Goal: Information Seeking & Learning: Learn about a topic

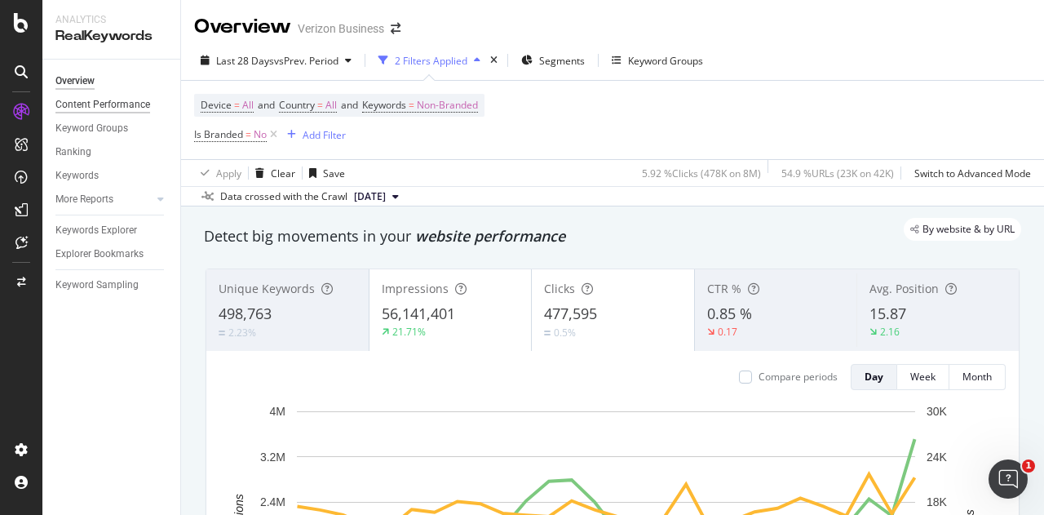
click at [122, 104] on div "Content Performance" at bounding box center [102, 104] width 95 height 17
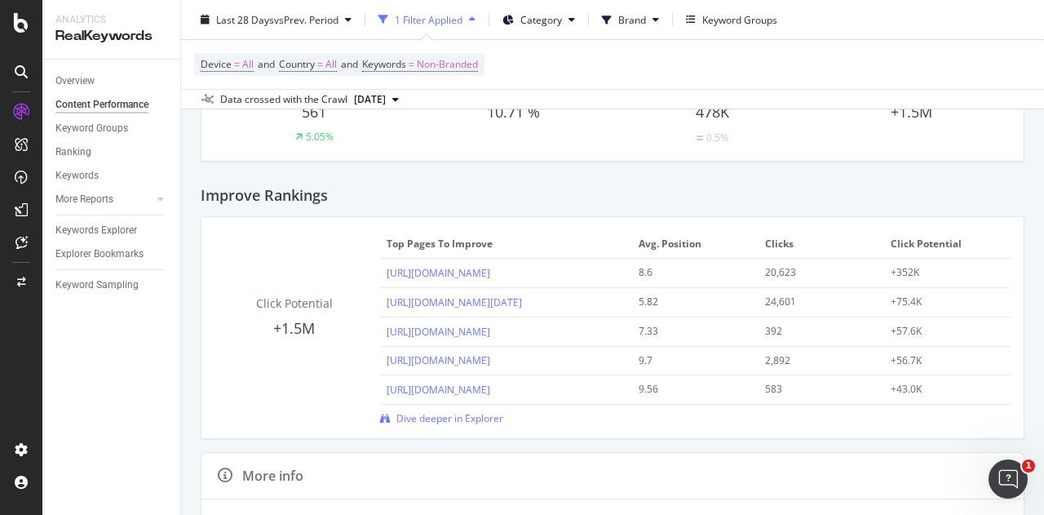
scroll to position [109, 0]
click at [69, 151] on div "Ranking" at bounding box center [73, 152] width 36 height 17
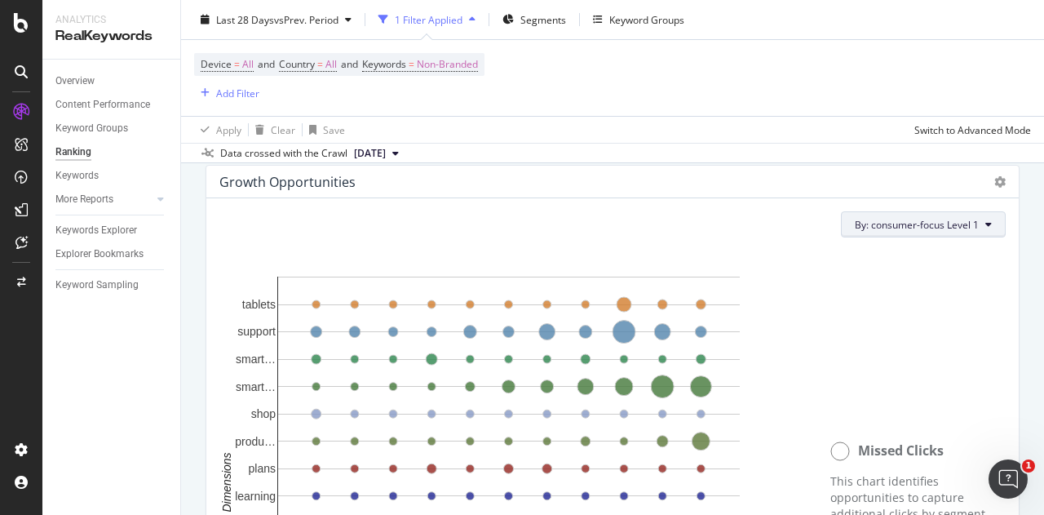
scroll to position [1094, 0]
click at [925, 224] on span "By: consumer-focus Level 1" at bounding box center [917, 226] width 124 height 14
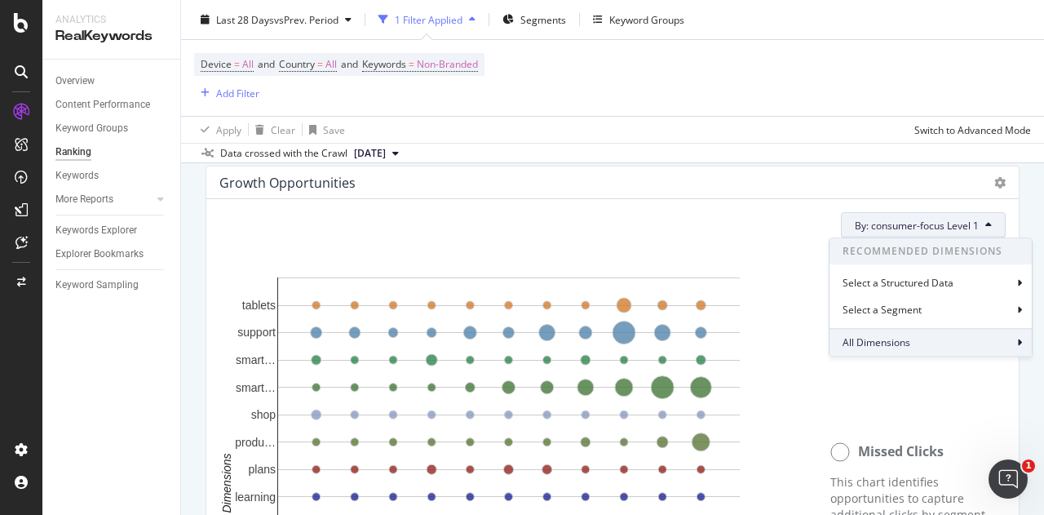
click at [890, 345] on span "All Dimensions" at bounding box center [876, 343] width 68 height 14
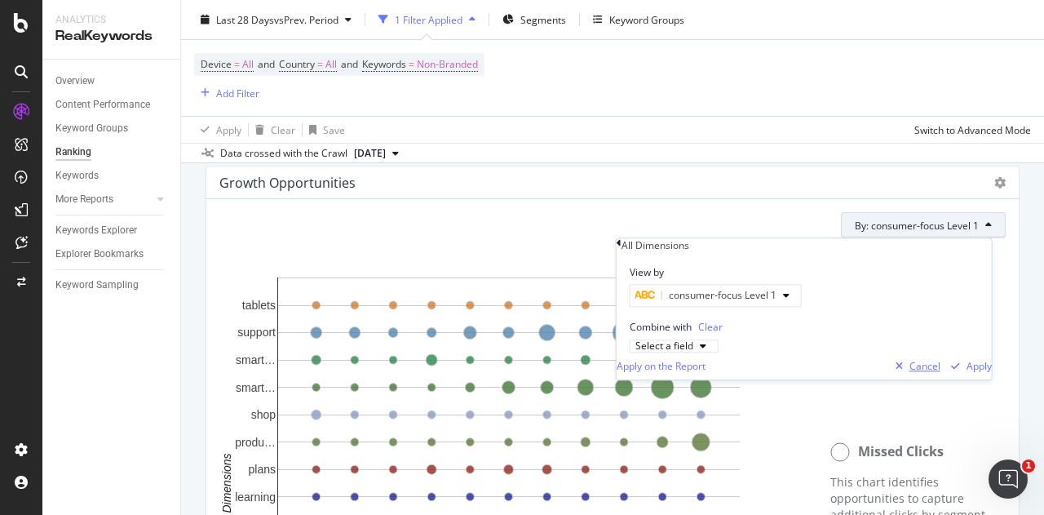
click at [895, 371] on div "button" at bounding box center [899, 366] width 20 height 10
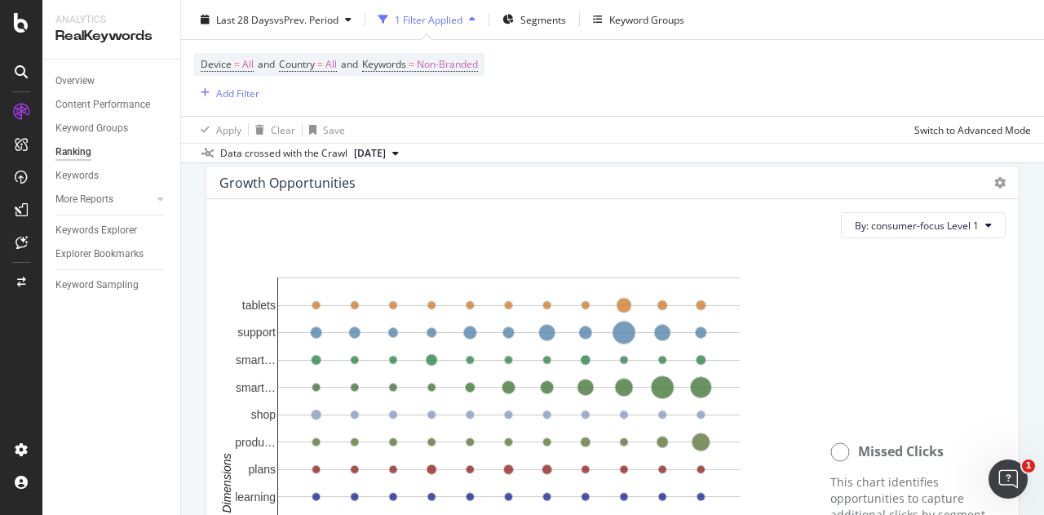
click at [715, 205] on div "By: consumer-focus Level 1 Hold CTRL while clicking to filter the report. 1 2 3…" at bounding box center [612, 495] width 812 height 592
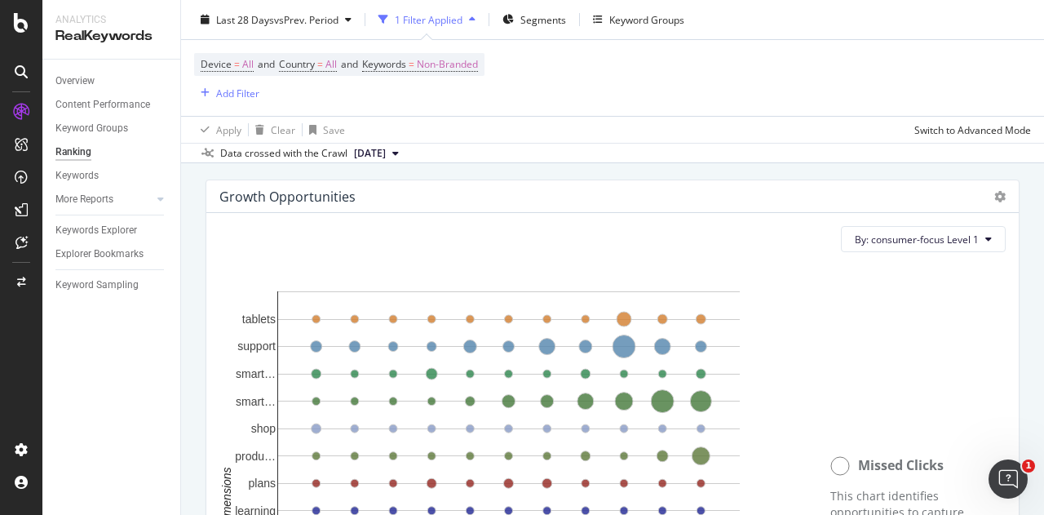
scroll to position [1063, 0]
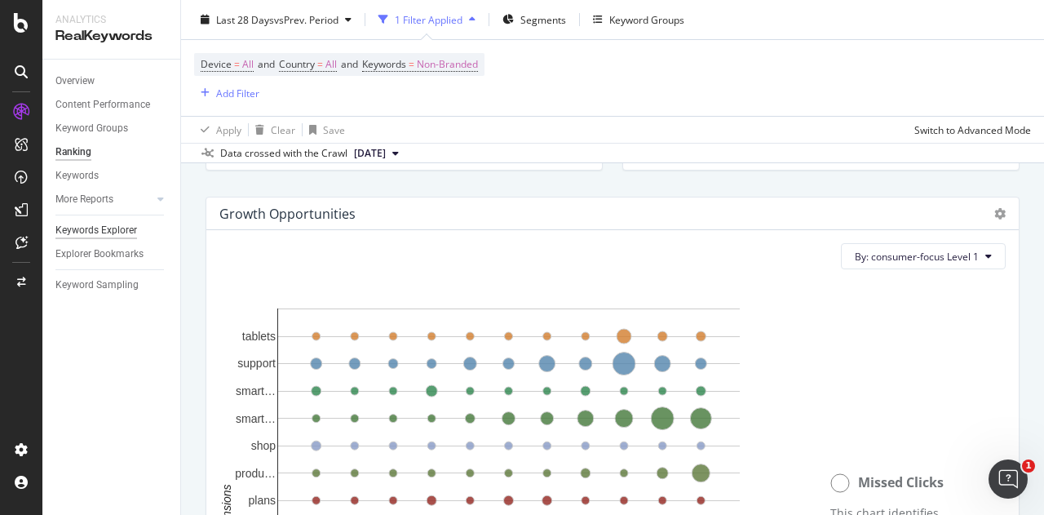
click at [125, 228] on div "Keywords Explorer" at bounding box center [96, 230] width 82 height 17
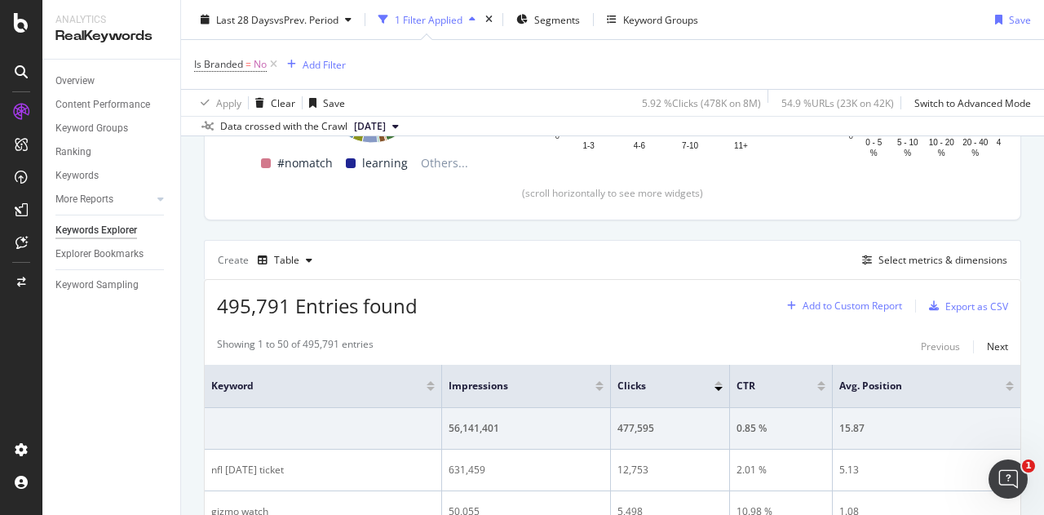
scroll to position [346, 0]
click at [893, 254] on div "Select metrics & dimensions" at bounding box center [942, 258] width 129 height 14
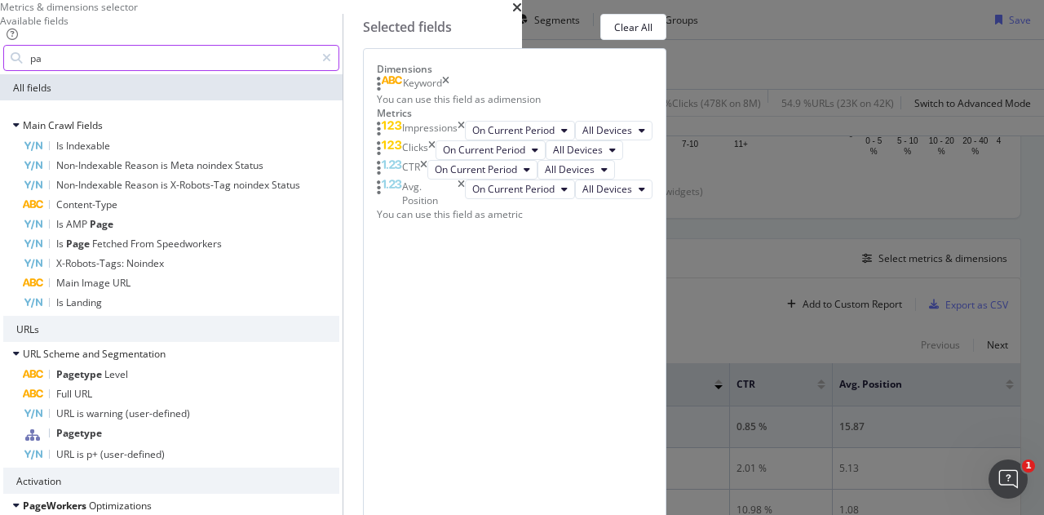
type input "p"
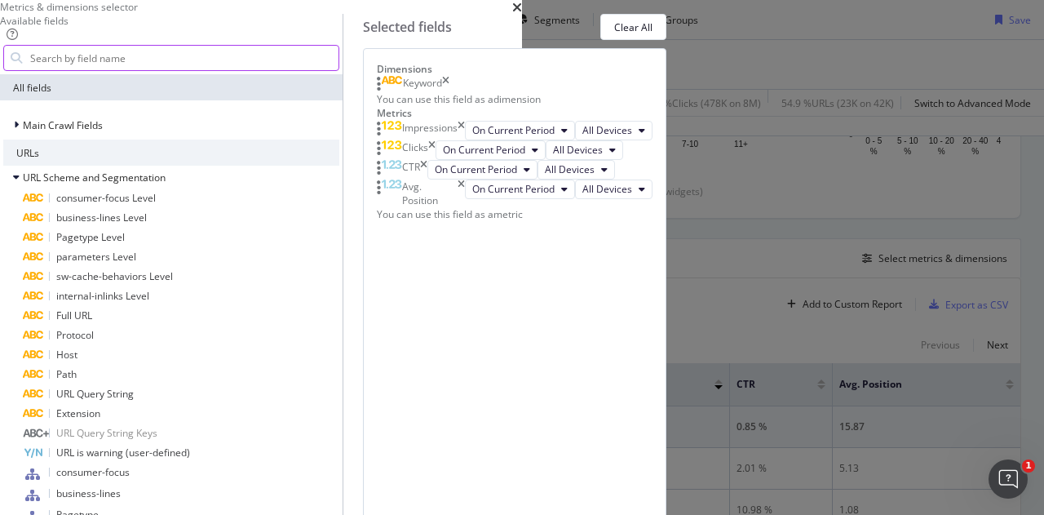
click at [338, 70] on input "modal" at bounding box center [184, 58] width 310 height 24
drag, startPoint x: 395, startPoint y: 146, endPoint x: 515, endPoint y: 143, distance: 120.7
click at [338, 70] on input "modal" at bounding box center [184, 58] width 310 height 24
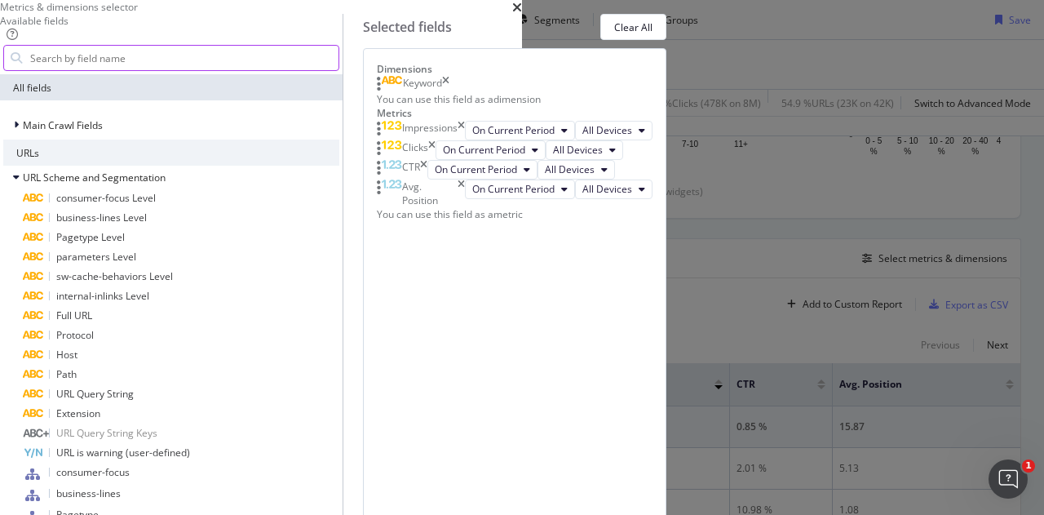
click at [338, 70] on input "modal" at bounding box center [184, 58] width 310 height 24
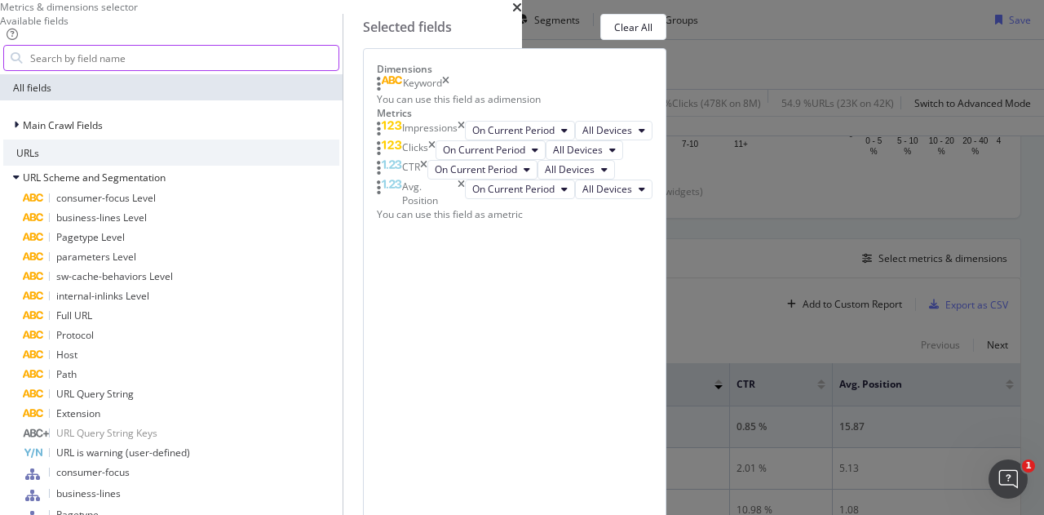
click at [312, 70] on input "modal" at bounding box center [184, 58] width 310 height 24
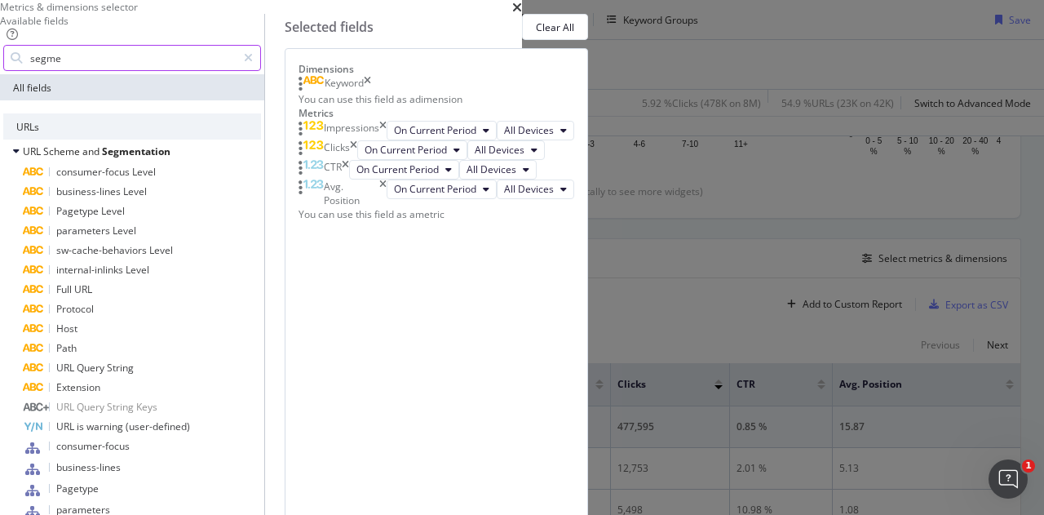
click at [237, 70] on input "segme" at bounding box center [133, 58] width 208 height 24
drag, startPoint x: 354, startPoint y: 145, endPoint x: 408, endPoint y: 138, distance: 54.3
click at [237, 70] on input "segme" at bounding box center [133, 58] width 208 height 24
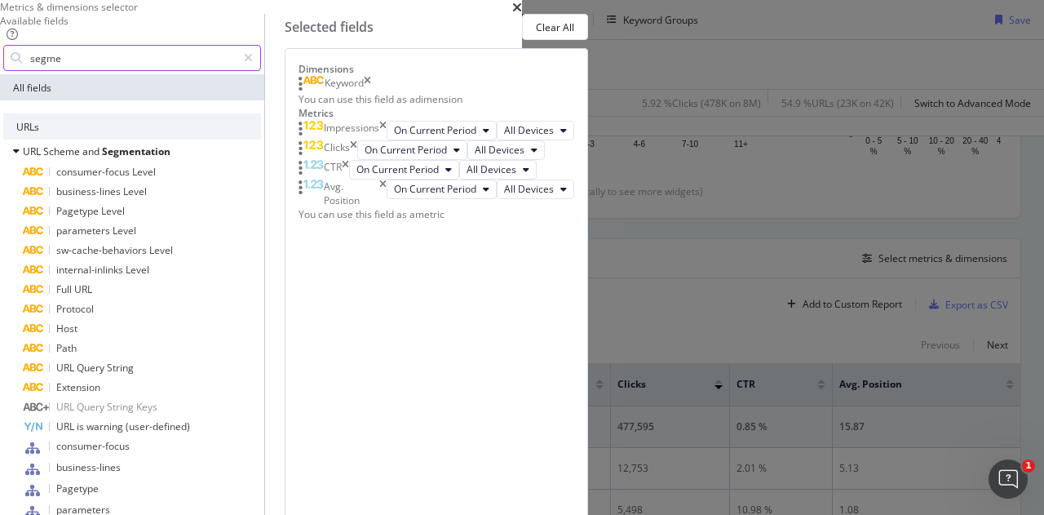
click at [237, 70] on input "segme" at bounding box center [133, 58] width 208 height 24
type input "segment"
click at [522, 14] on icon "times" at bounding box center [517, 7] width 10 height 13
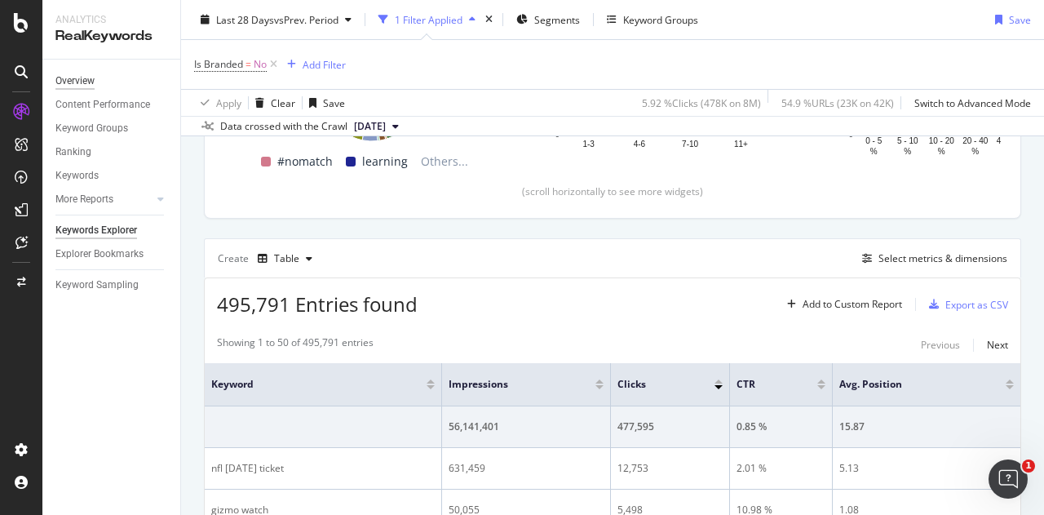
click at [77, 82] on div "Overview" at bounding box center [74, 81] width 39 height 17
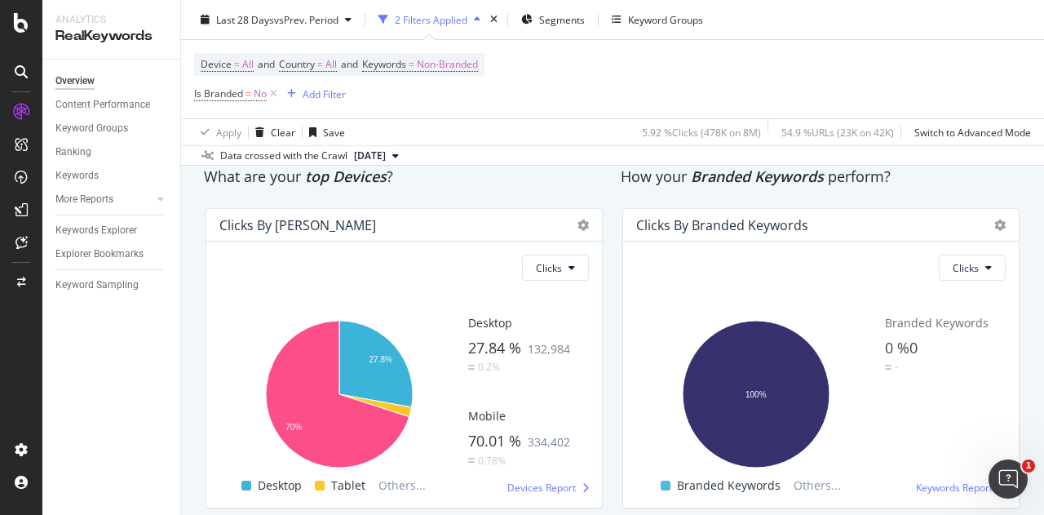
scroll to position [2820, 0]
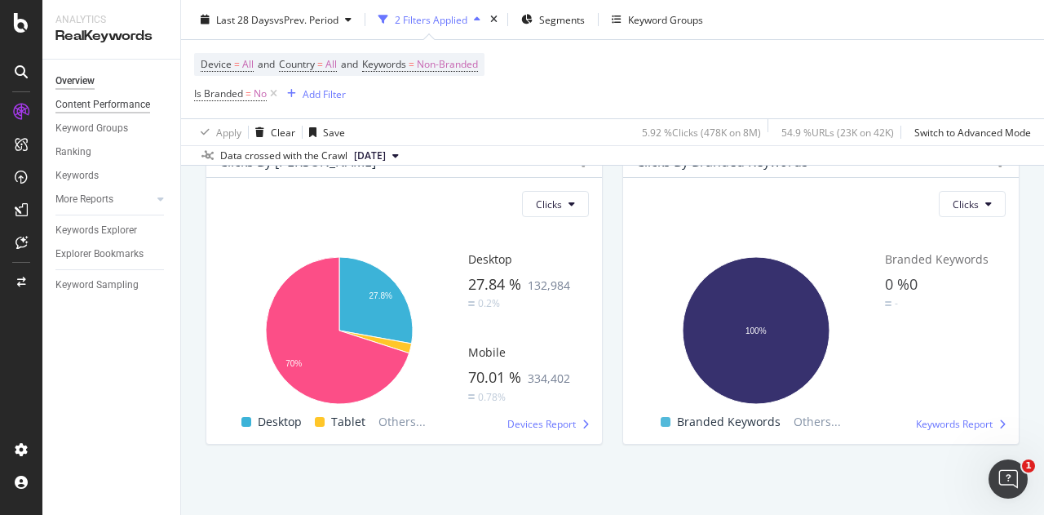
click at [118, 99] on div "Content Performance" at bounding box center [102, 104] width 95 height 17
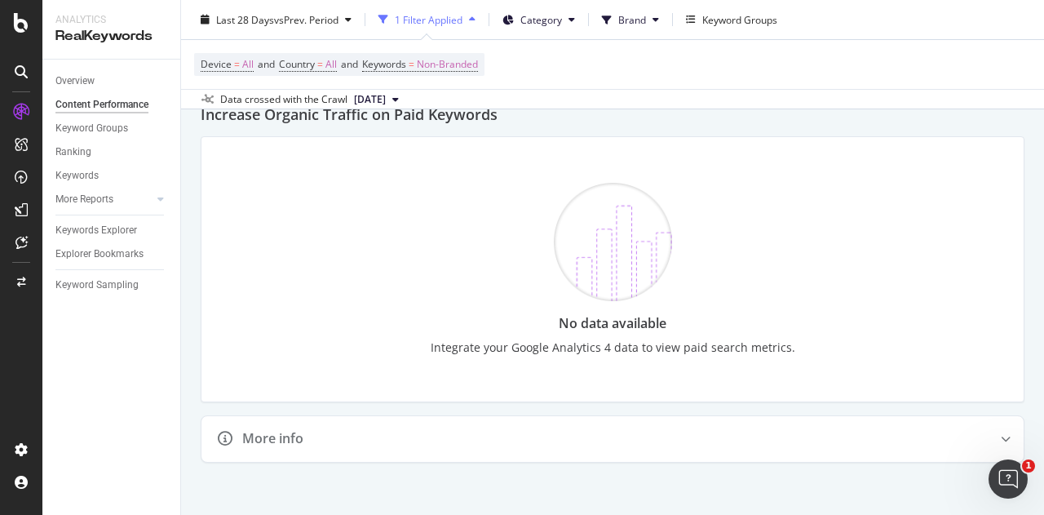
scroll to position [2809, 0]
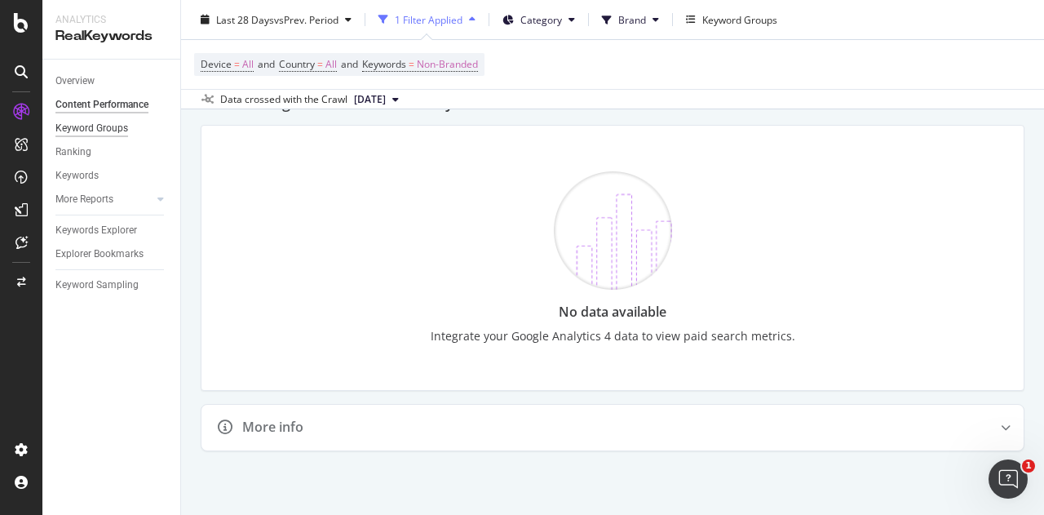
click at [88, 129] on div "Keyword Groups" at bounding box center [91, 128] width 73 height 17
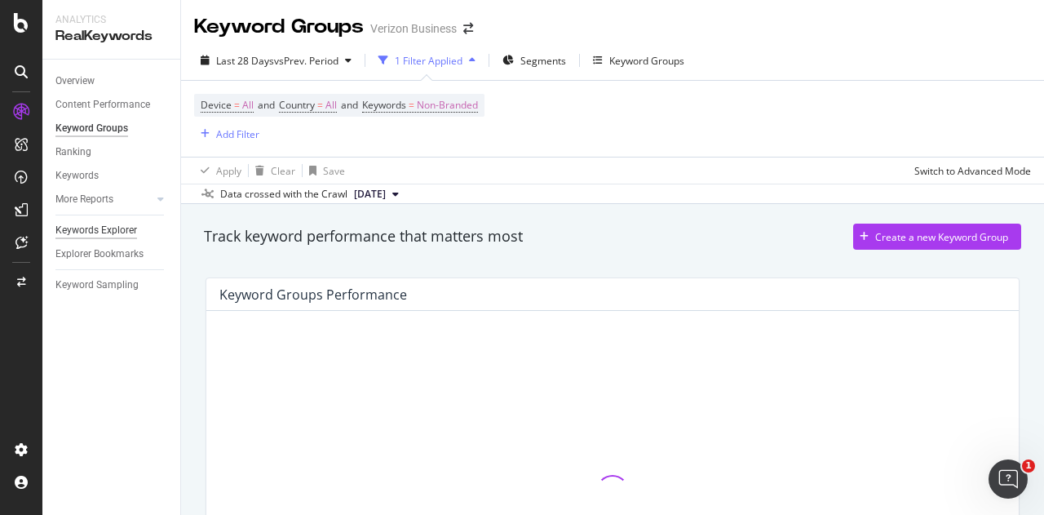
click at [109, 229] on div "Keywords Explorer" at bounding box center [96, 230] width 82 height 17
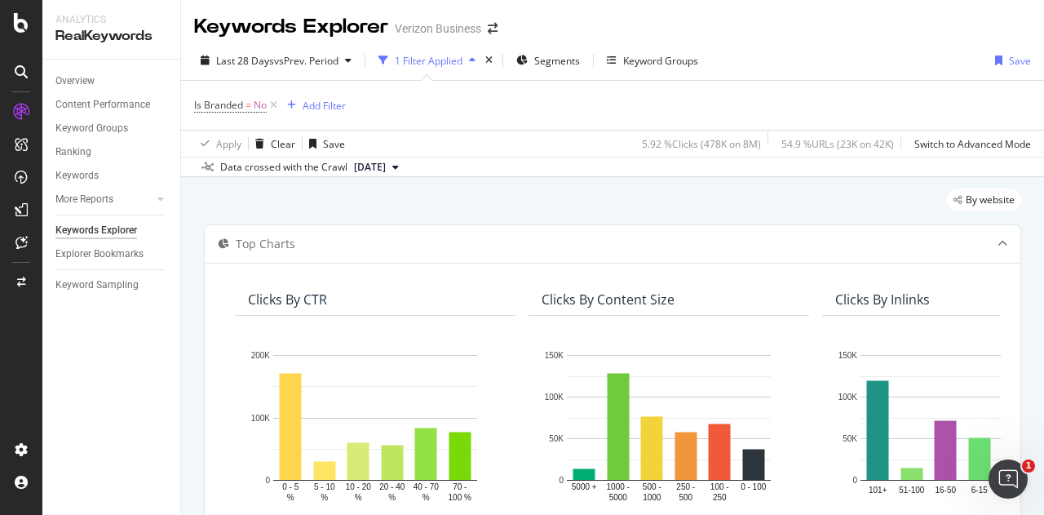
scroll to position [1, 0]
click at [321, 109] on div "Add Filter" at bounding box center [324, 105] width 43 height 14
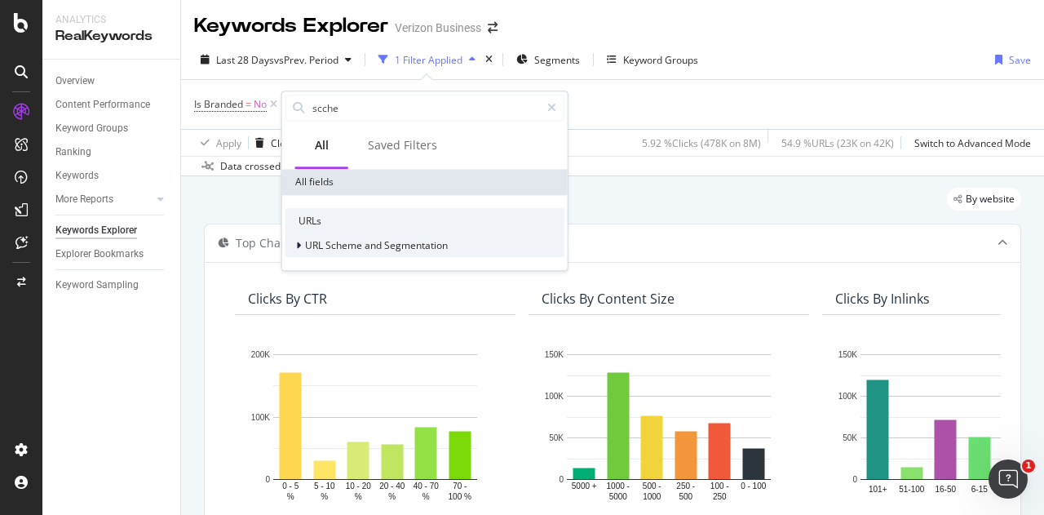
type input "scche"
click at [301, 241] on div at bounding box center [300, 245] width 10 height 16
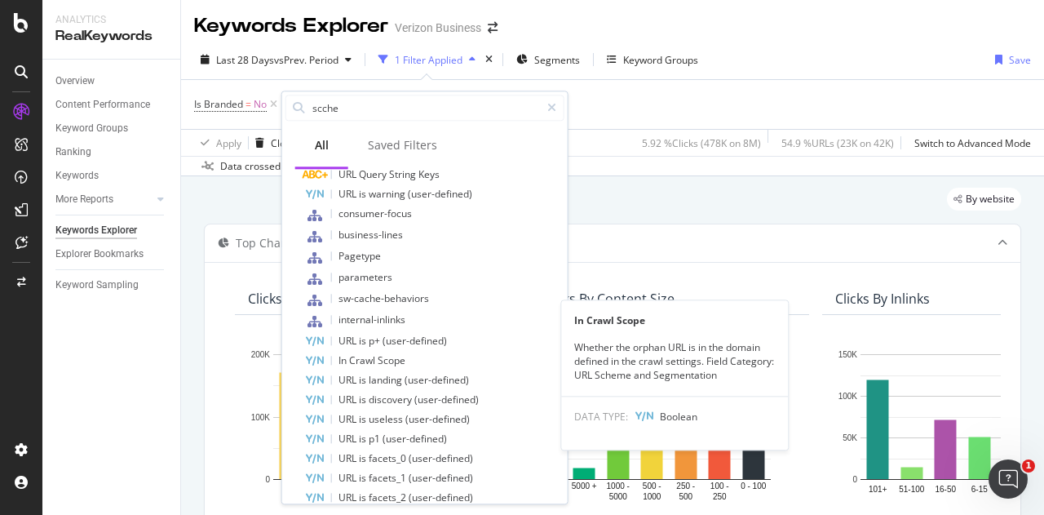
scroll to position [382, 0]
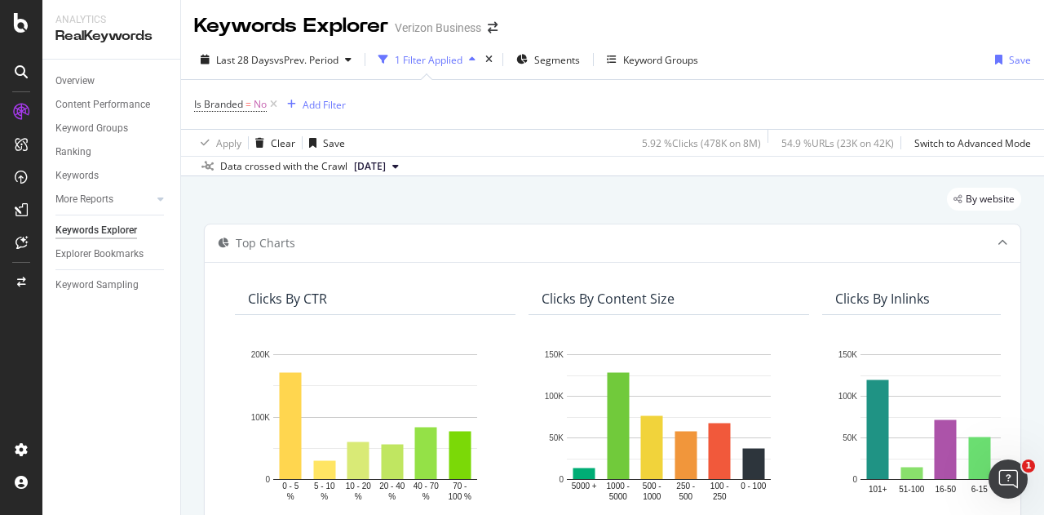
click at [139, 353] on div "Overview Content Performance Keyword Groups Ranking Keywords More Reports Count…" at bounding box center [111, 287] width 138 height 455
click at [77, 154] on div "Ranking" at bounding box center [73, 152] width 36 height 17
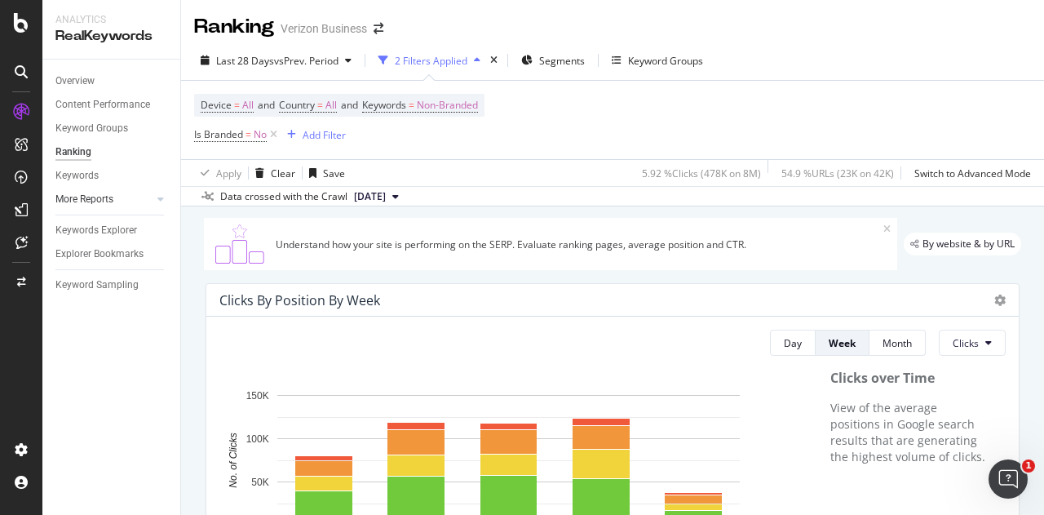
click at [118, 193] on link "More Reports" at bounding box center [103, 199] width 97 height 17
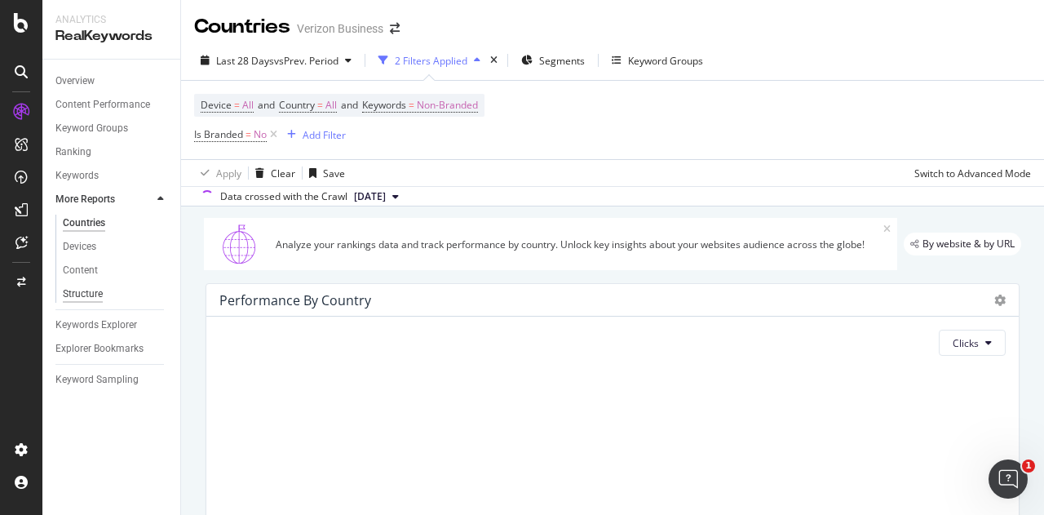
click at [84, 293] on div "Structure" at bounding box center [83, 293] width 40 height 17
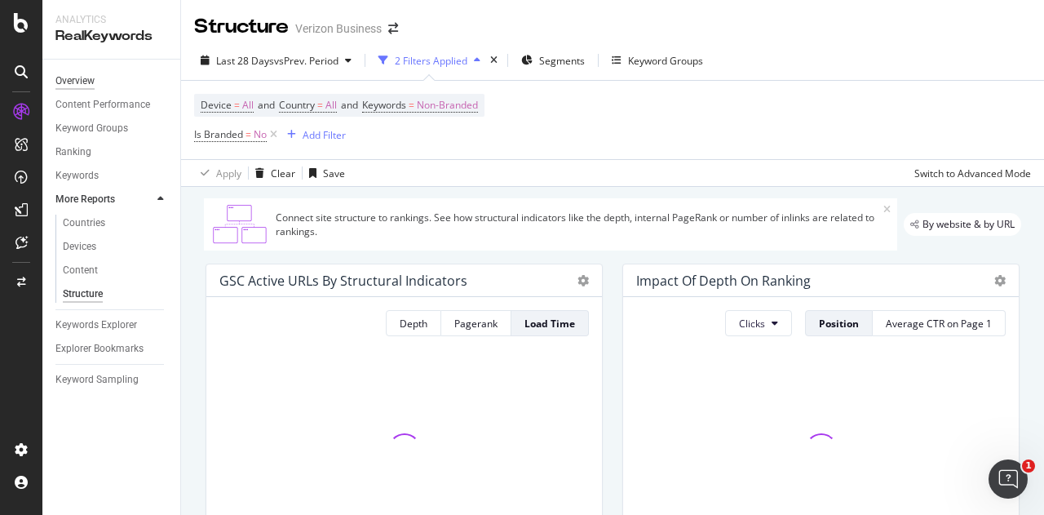
click at [73, 77] on div "Overview" at bounding box center [74, 81] width 39 height 17
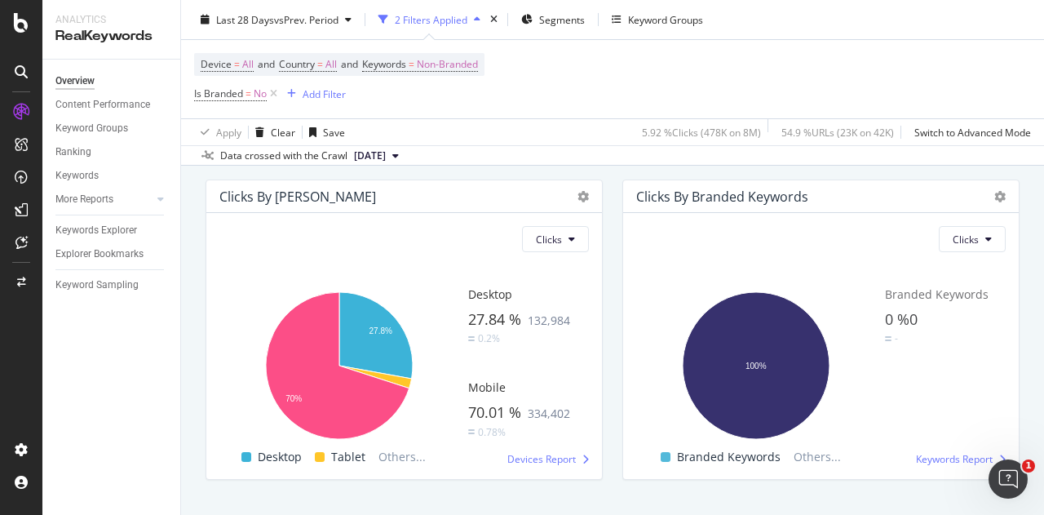
scroll to position [2820, 0]
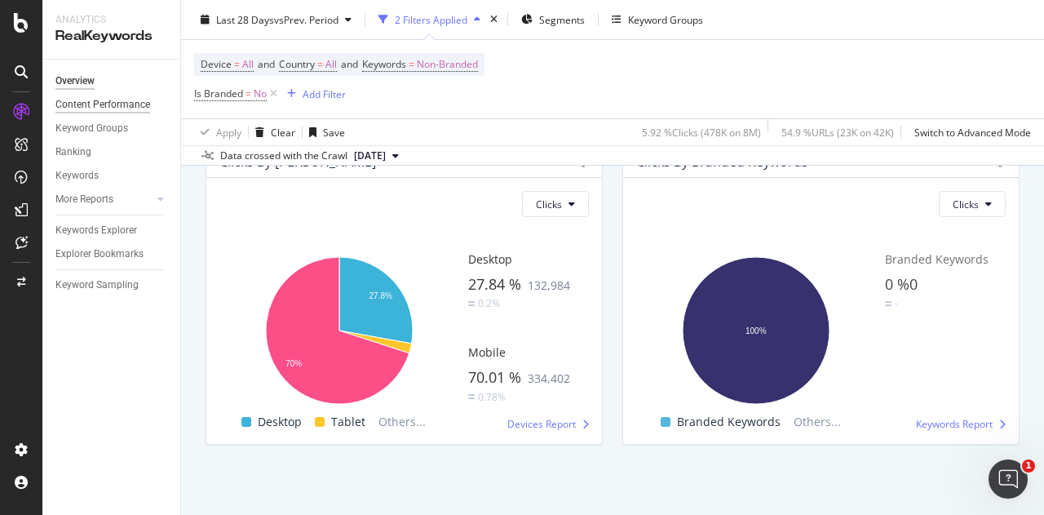
click at [82, 104] on div "Content Performance" at bounding box center [102, 104] width 95 height 17
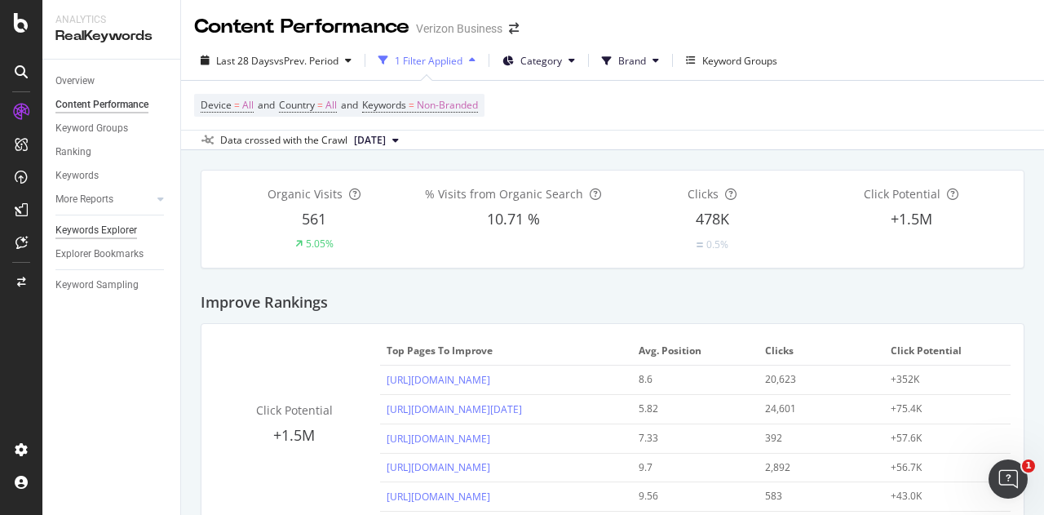
click at [111, 229] on div "Keywords Explorer" at bounding box center [96, 230] width 82 height 17
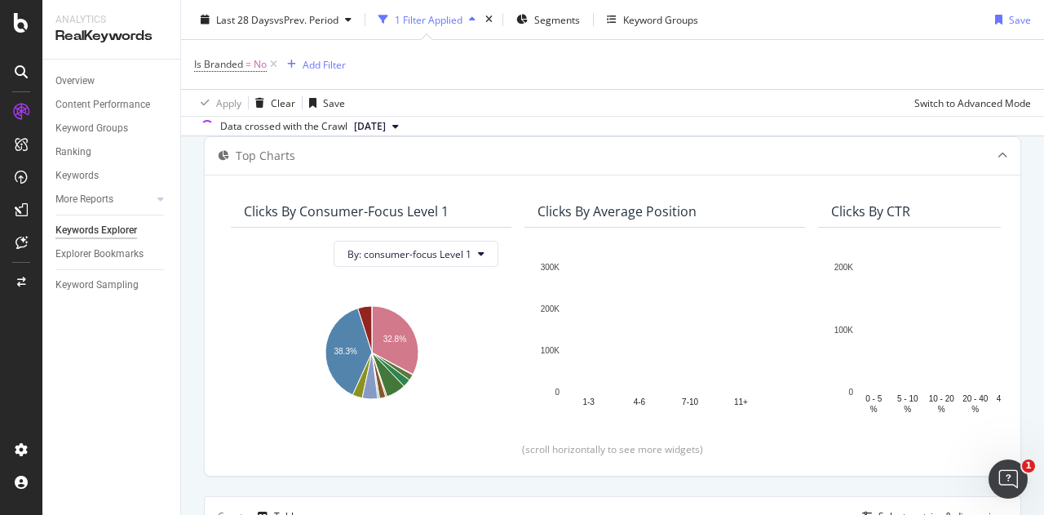
scroll to position [93, 0]
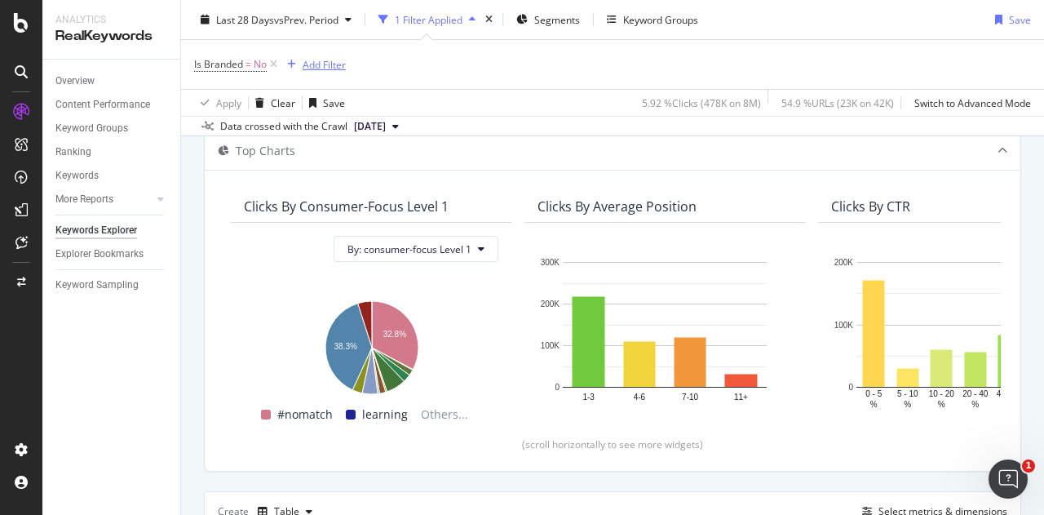
click at [326, 68] on div "Add Filter" at bounding box center [324, 64] width 43 height 14
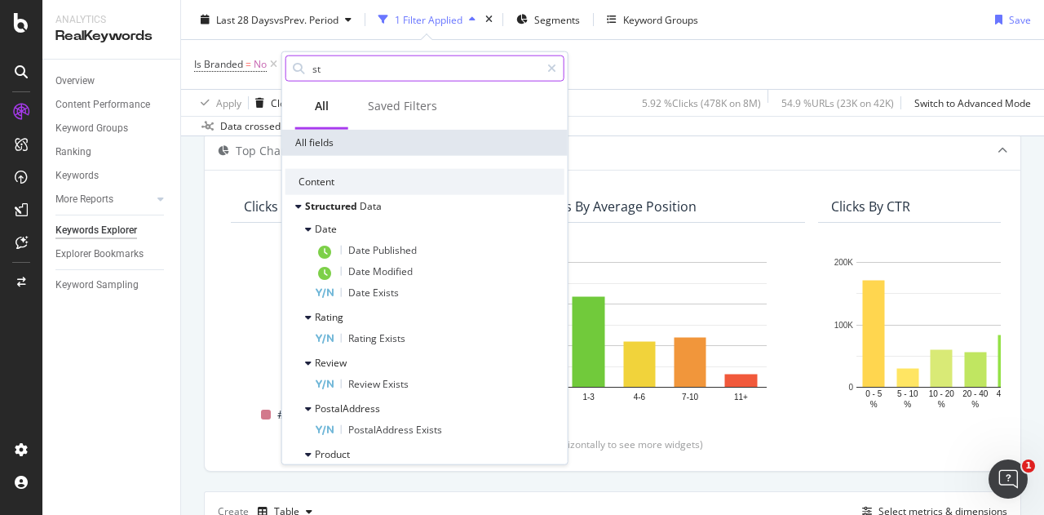
type input "s"
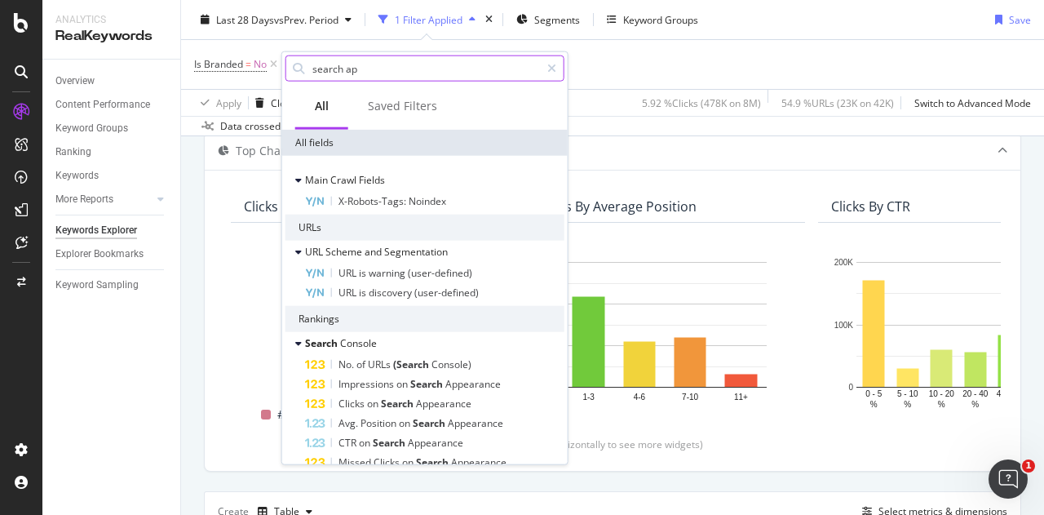
type input "search app"
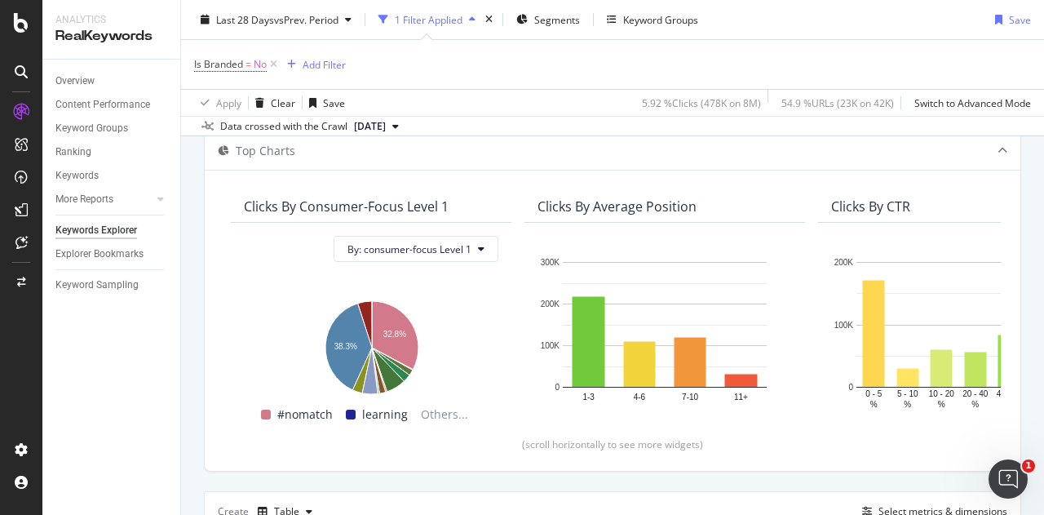
click at [726, 46] on div "Is Branded = No Add Filter" at bounding box center [612, 64] width 837 height 49
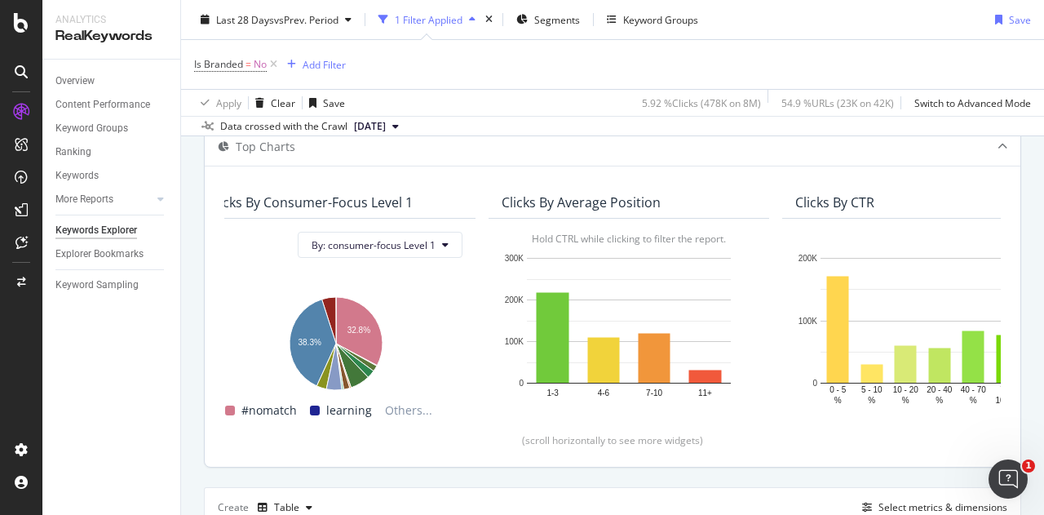
scroll to position [0, 0]
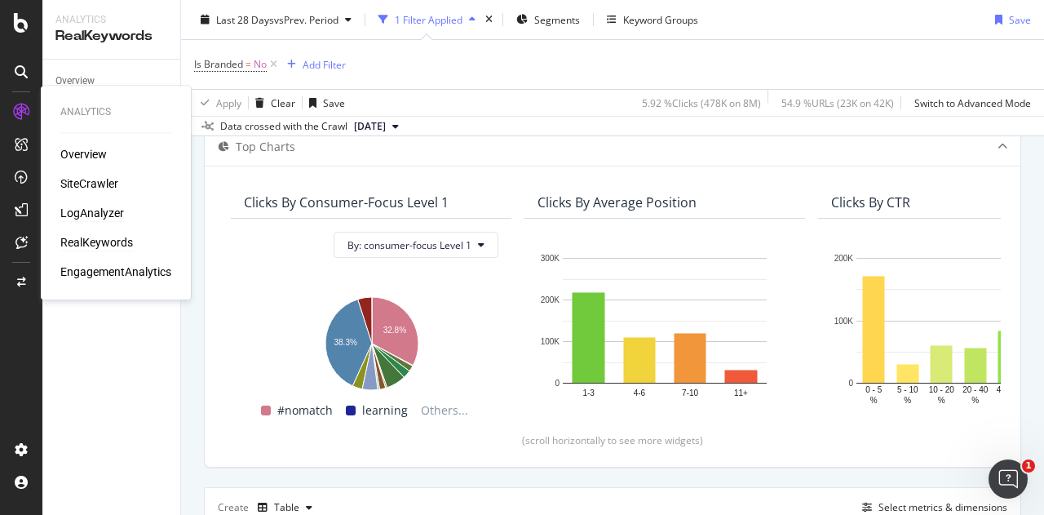
click at [88, 210] on div "LogAnalyzer" at bounding box center [92, 213] width 64 height 16
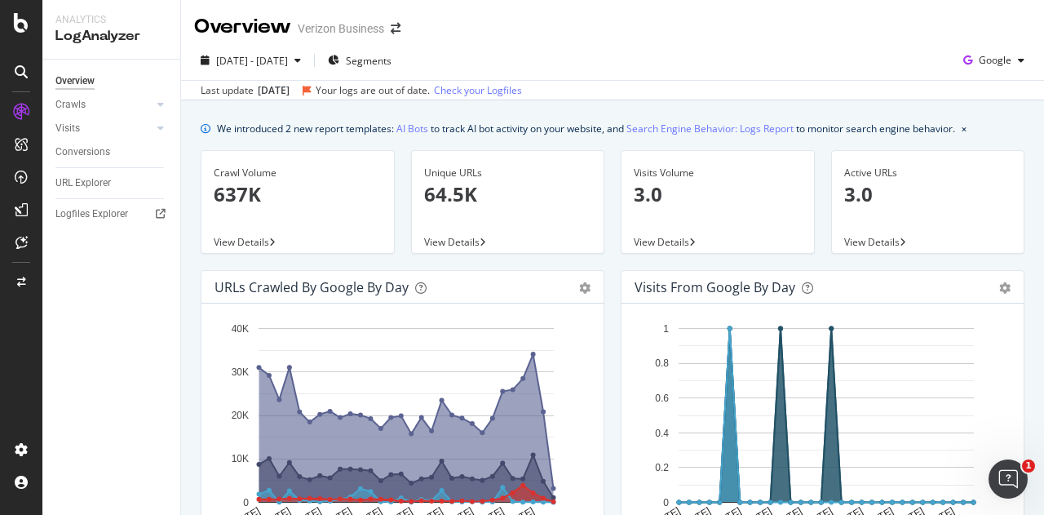
click at [874, 237] on span "View Details" at bounding box center [871, 242] width 55 height 14
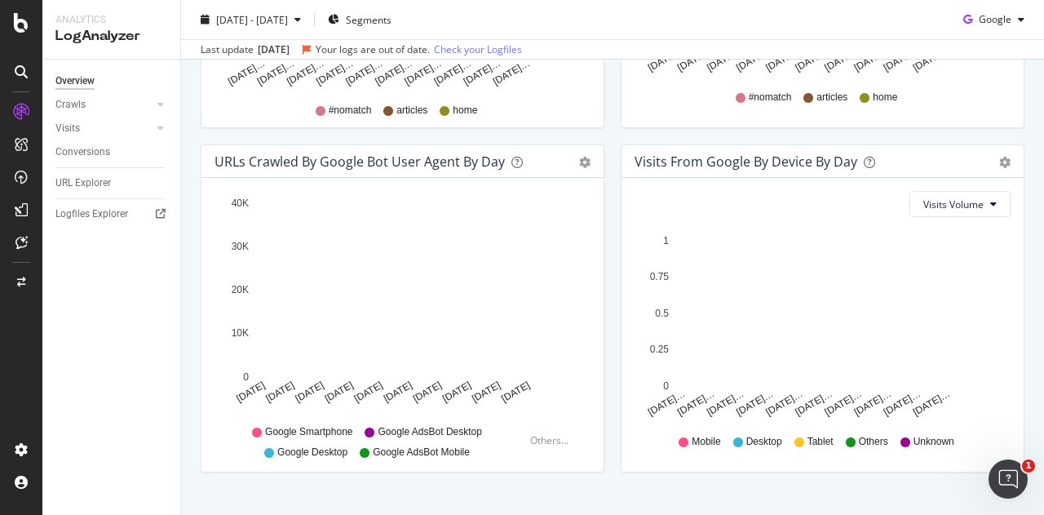
scroll to position [842, 0]
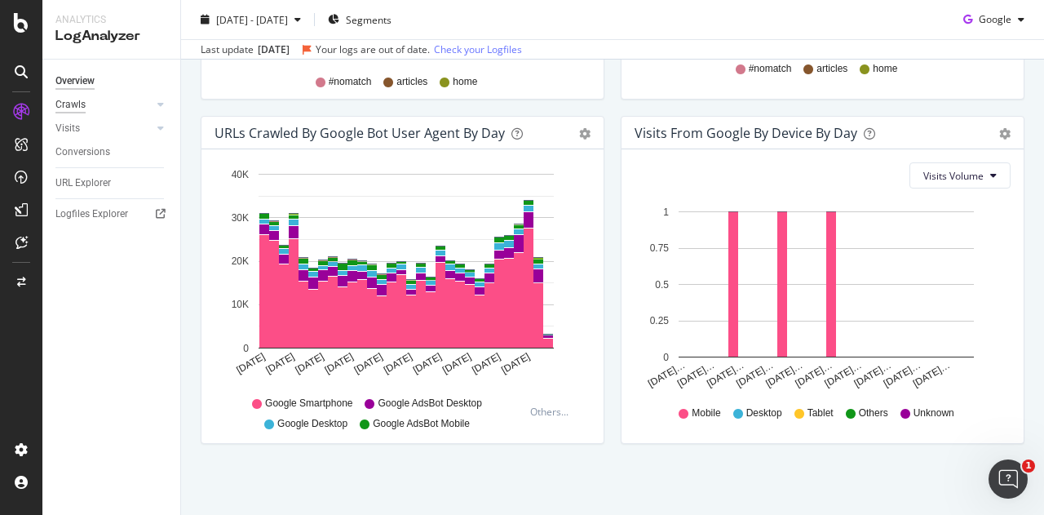
click at [78, 100] on div "Crawls" at bounding box center [70, 104] width 30 height 17
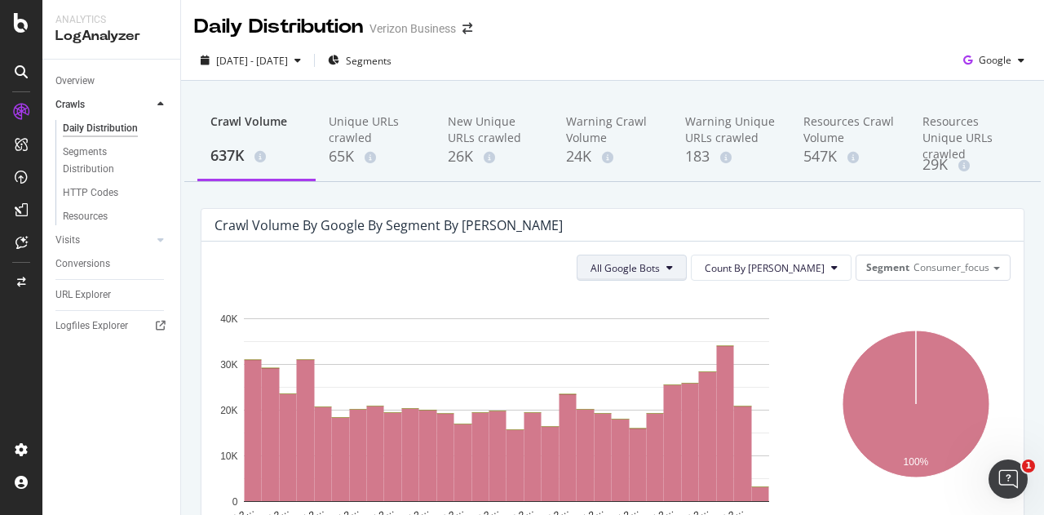
click at [660, 266] on span "All Google Bots" at bounding box center [624, 268] width 69 height 14
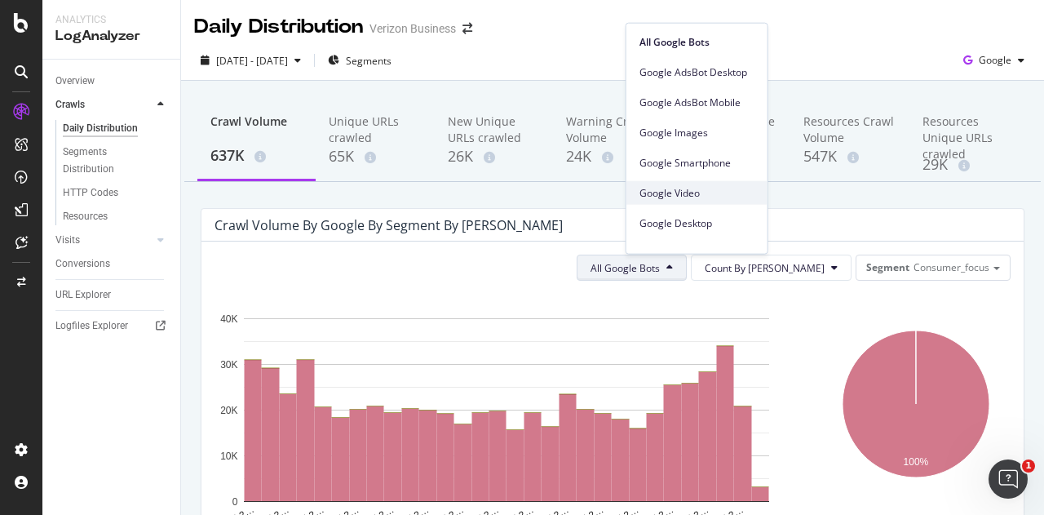
scroll to position [138, 0]
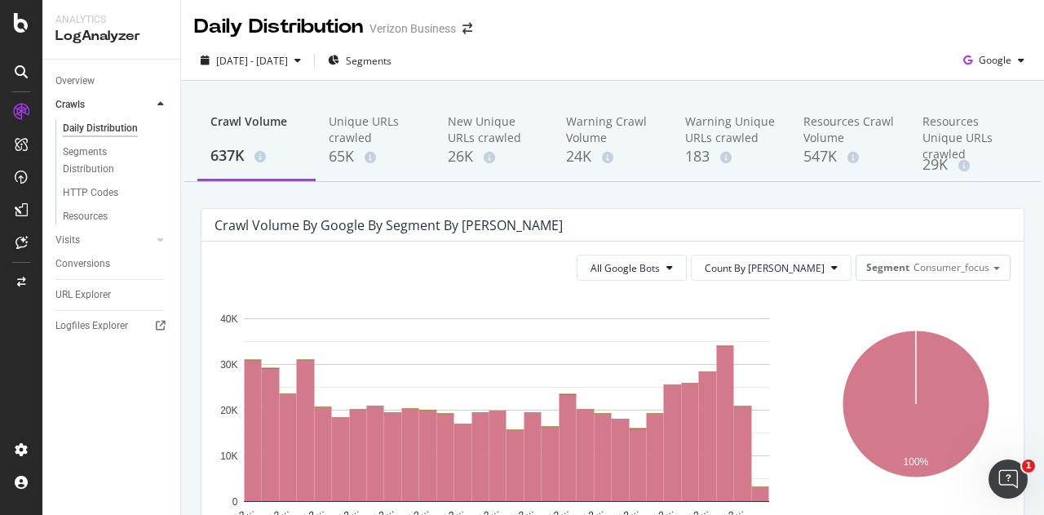
click at [584, 244] on div "All Google Bots Count By Day Segment Consumer_focus Hold CTRL while clicking to…" at bounding box center [612, 502] width 822 height 522
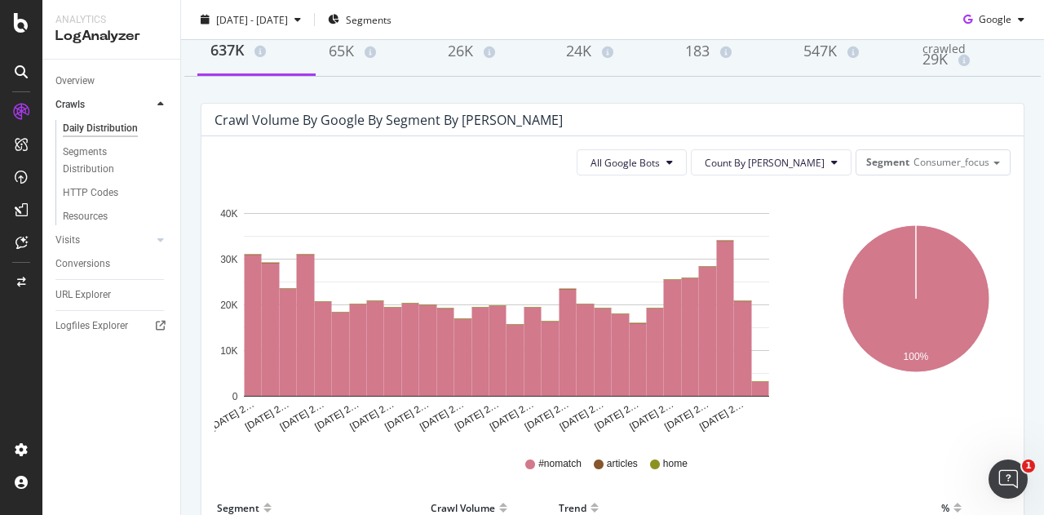
scroll to position [0, 0]
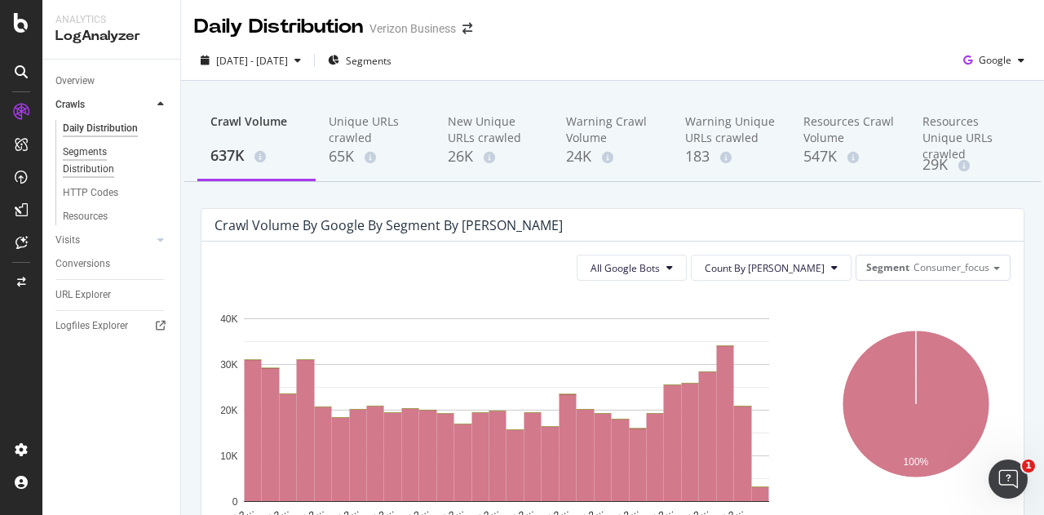
click at [95, 153] on div "Segments Distribution" at bounding box center [108, 161] width 91 height 34
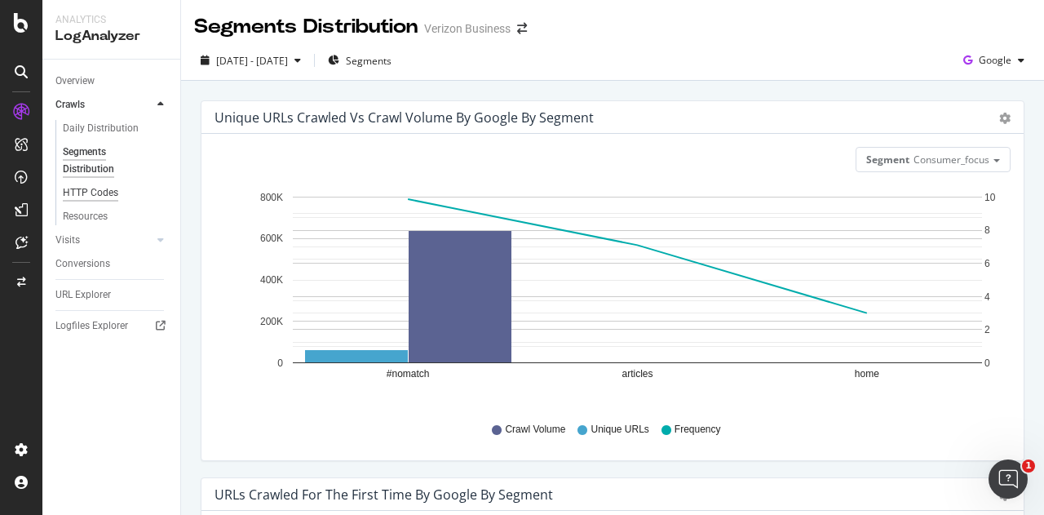
click at [92, 191] on div "HTTP Codes" at bounding box center [90, 192] width 55 height 17
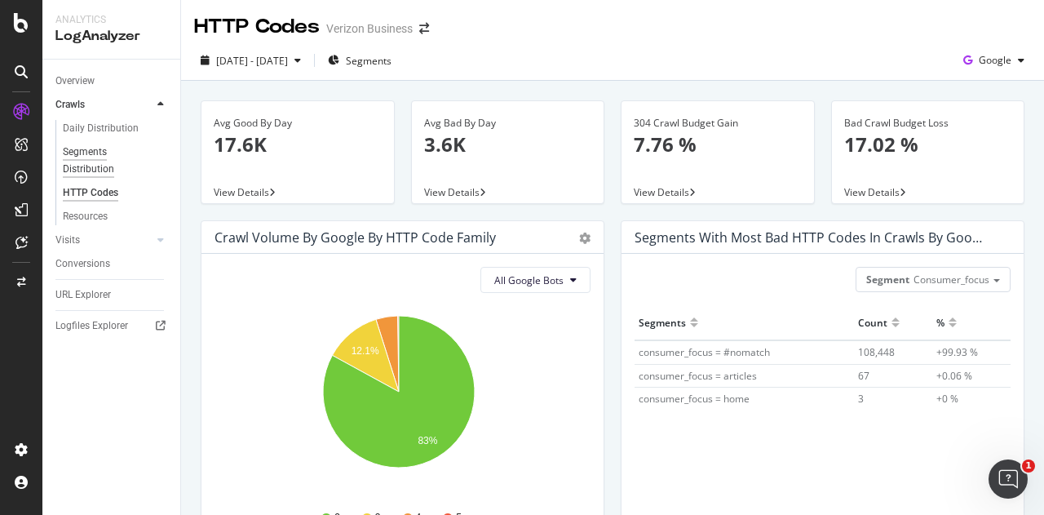
click at [103, 159] on div "Segments Distribution" at bounding box center [108, 161] width 91 height 34
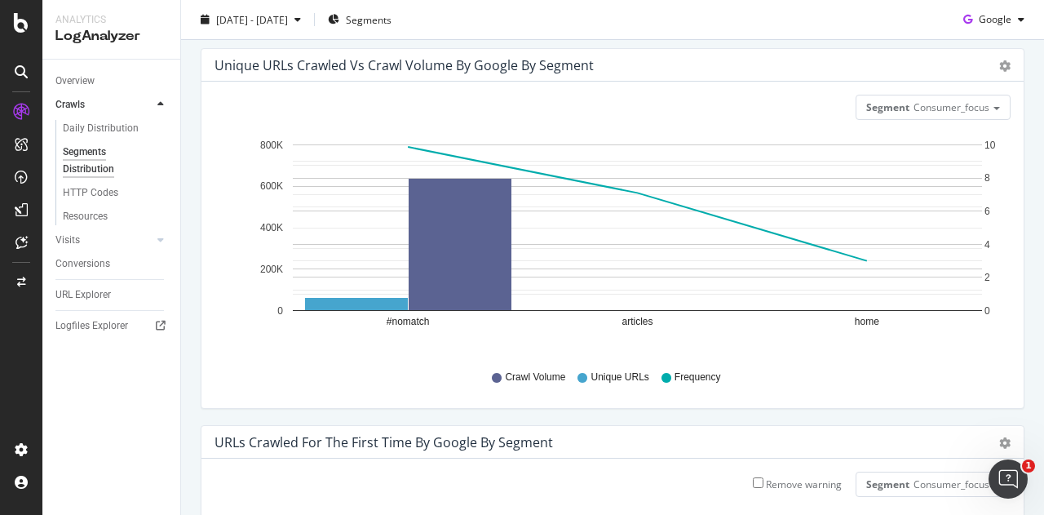
scroll to position [53, 0]
click at [98, 218] on div "Resources" at bounding box center [85, 216] width 45 height 17
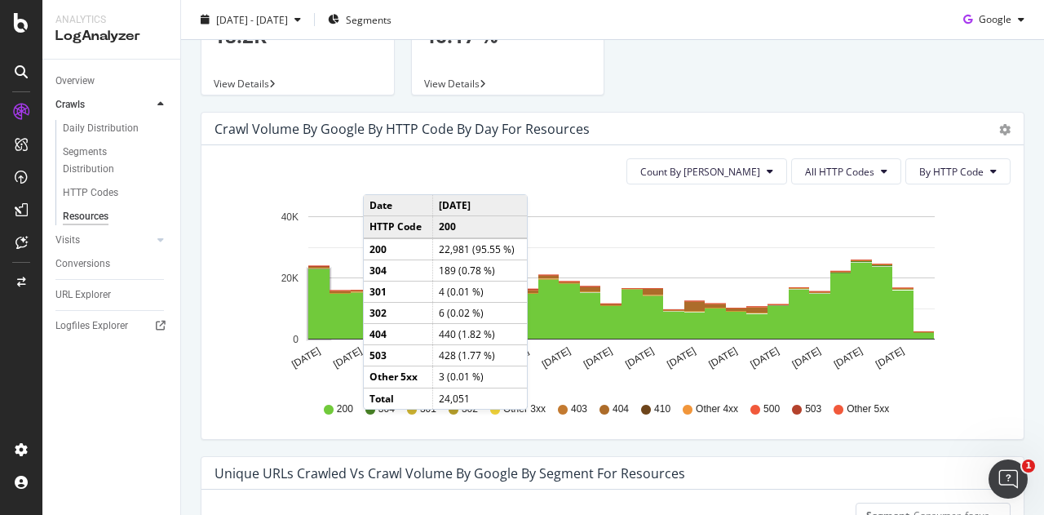
scroll to position [82, 0]
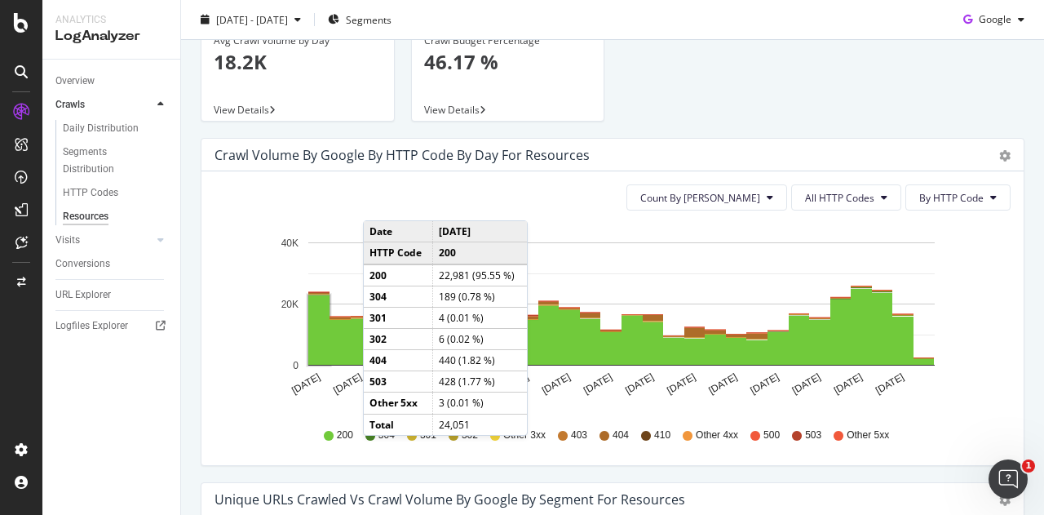
click at [277, 204] on div "Count By Day All HTTP Codes By HTTP Code" at bounding box center [612, 197] width 796 height 26
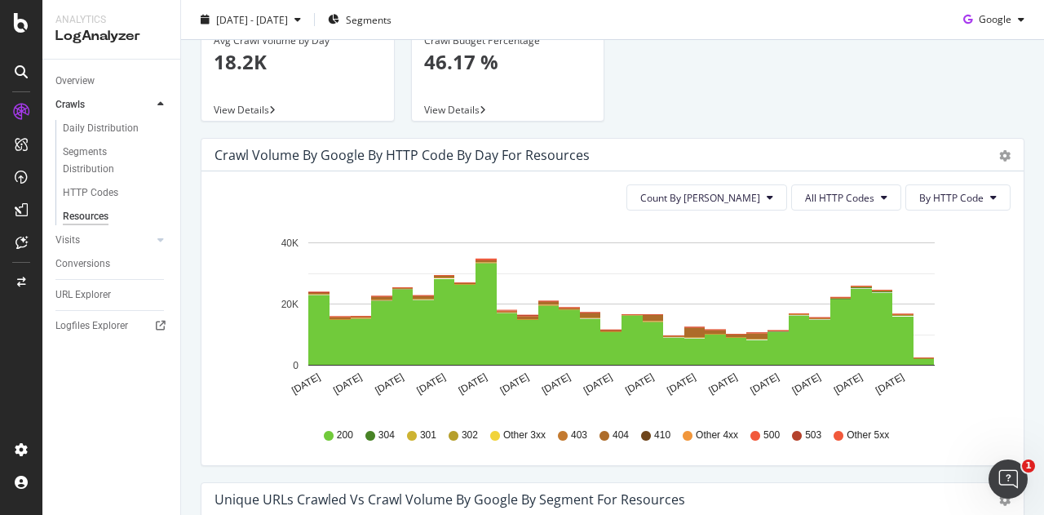
click at [242, 242] on icon "[DATE] [DATE] [DATE] [DATE] [DATE] [DATE] [DATE] [DATE] [DATE] [DATE] [DATE] [D…" at bounding box center [605, 317] width 783 height 189
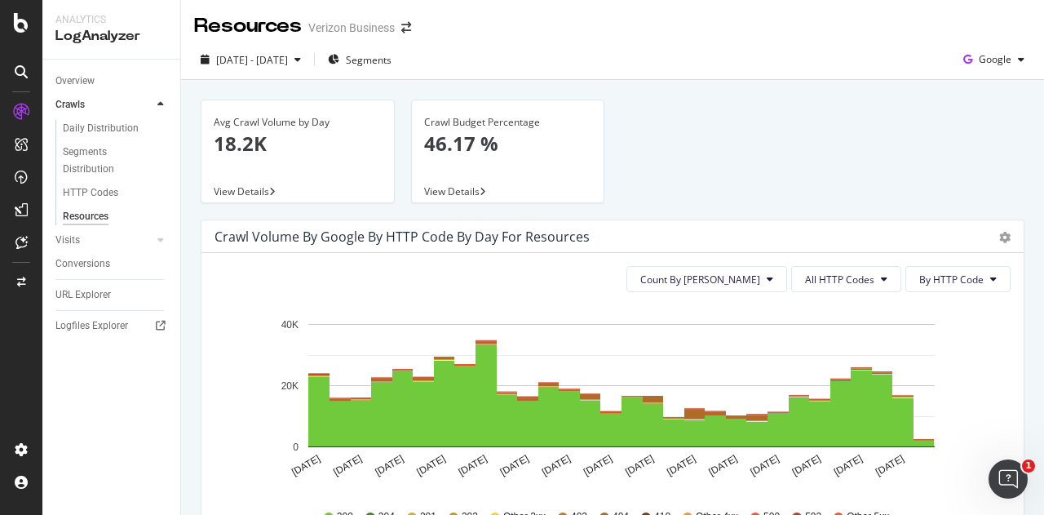
scroll to position [0, 0]
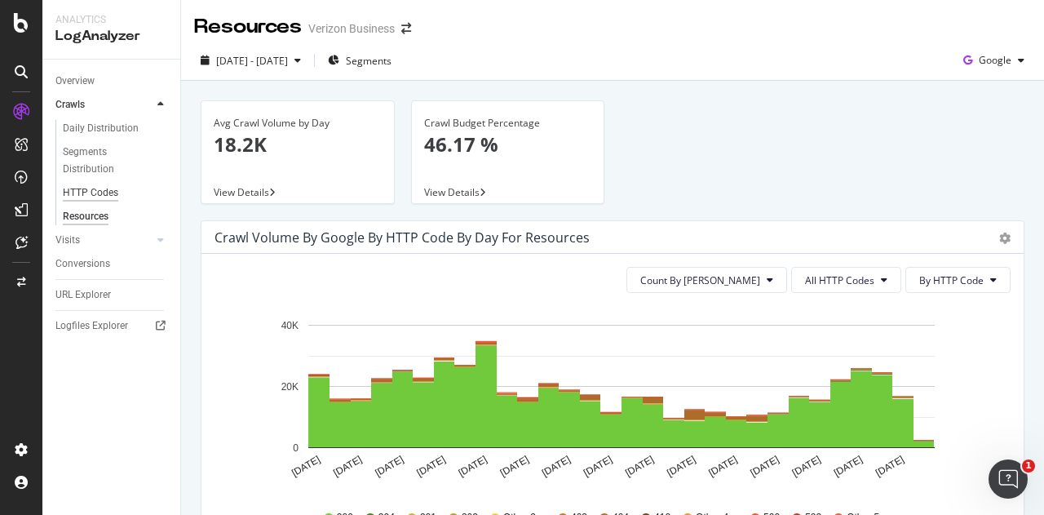
click at [102, 197] on div "HTTP Codes" at bounding box center [90, 192] width 55 height 17
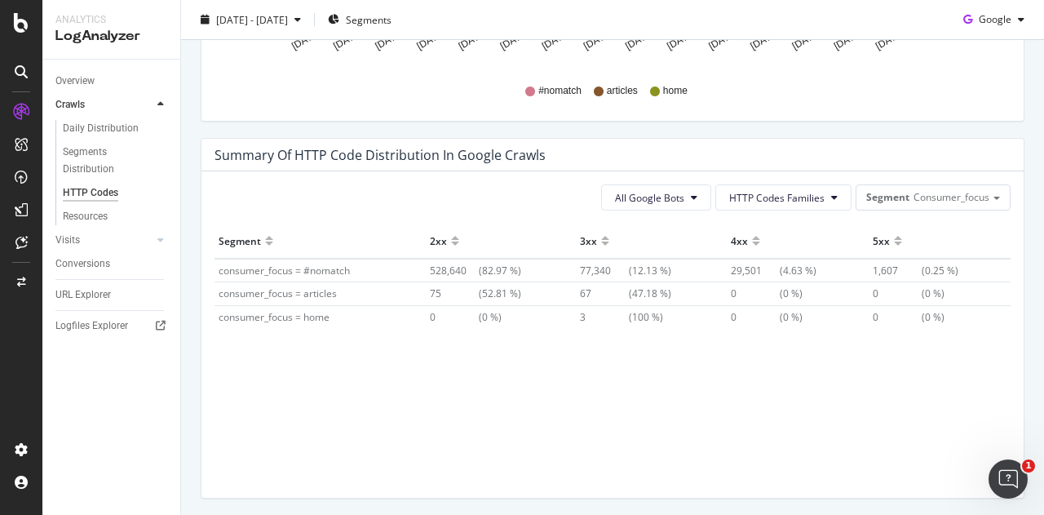
scroll to position [1170, 0]
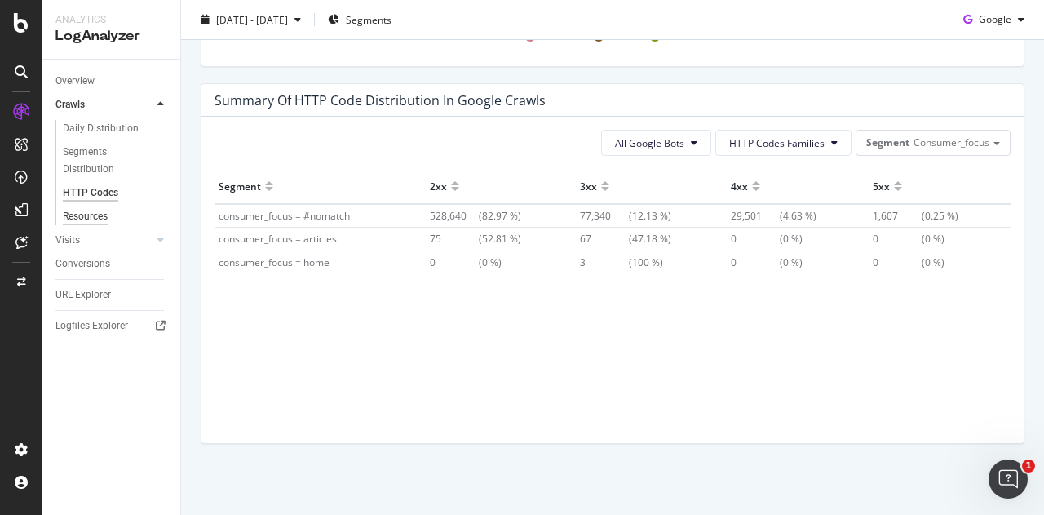
click at [72, 218] on div "Resources" at bounding box center [85, 216] width 45 height 17
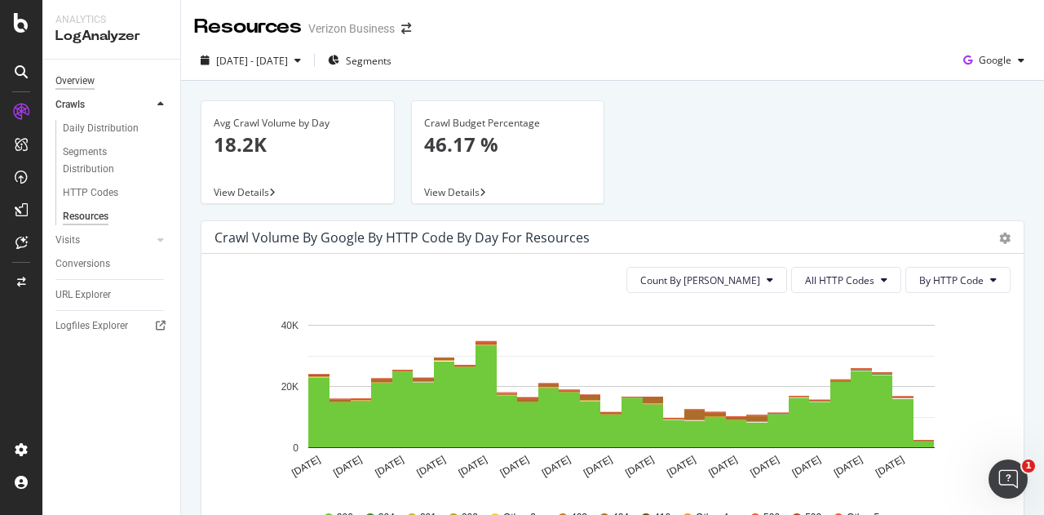
click at [80, 82] on div "Overview" at bounding box center [74, 81] width 39 height 17
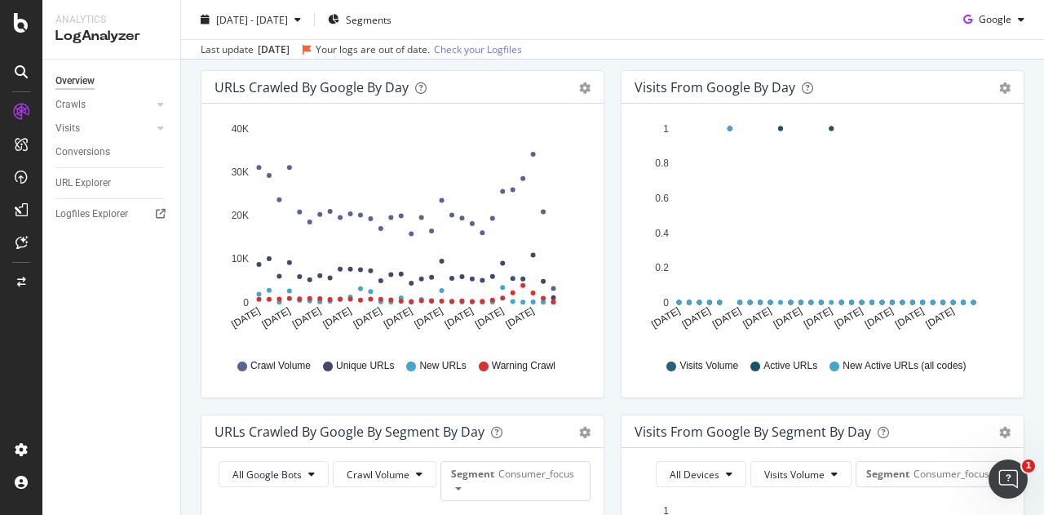
scroll to position [201, 0]
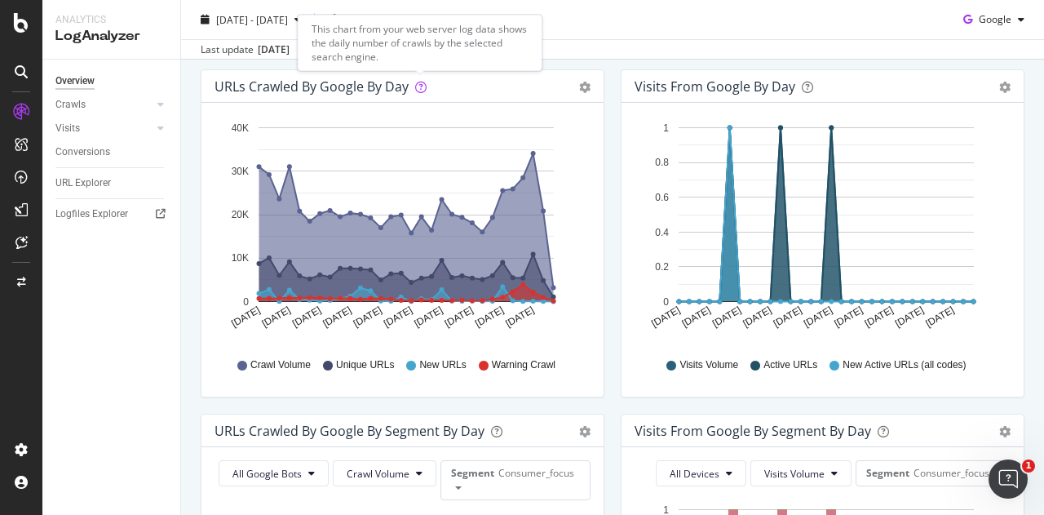
click at [415, 90] on icon at bounding box center [420, 87] width 11 height 11
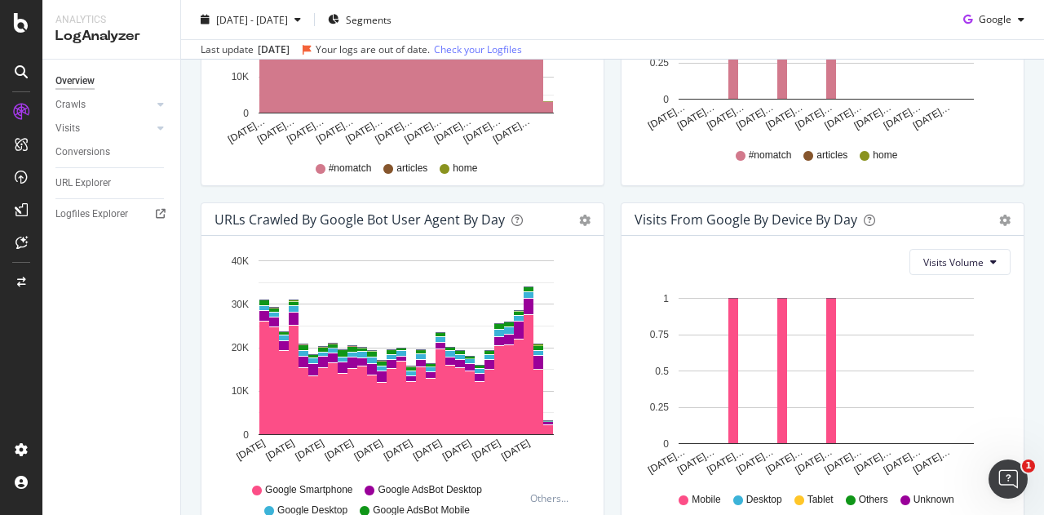
scroll to position [842, 0]
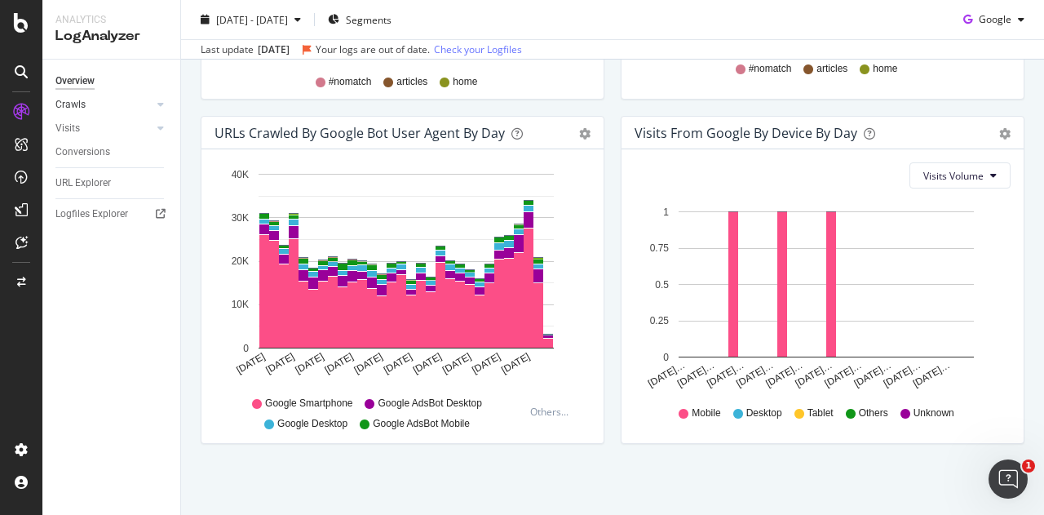
click at [113, 101] on link "Crawls" at bounding box center [103, 104] width 97 height 17
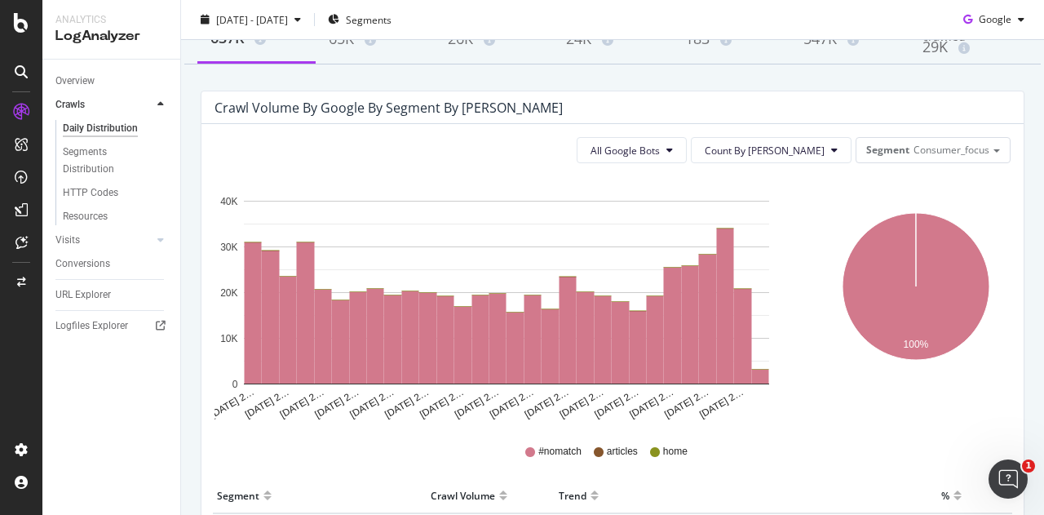
scroll to position [107, 0]
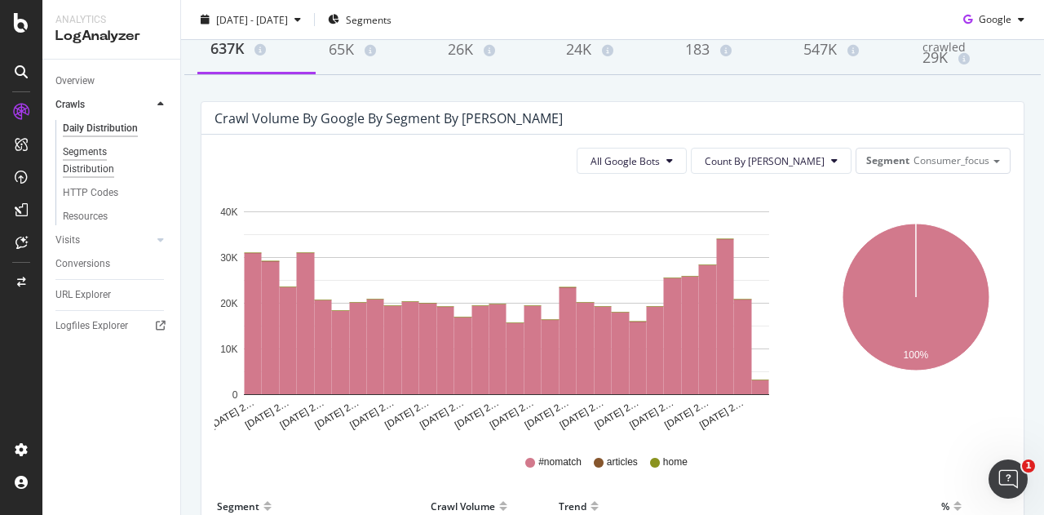
click at [94, 172] on div "Segments Distribution" at bounding box center [108, 161] width 91 height 34
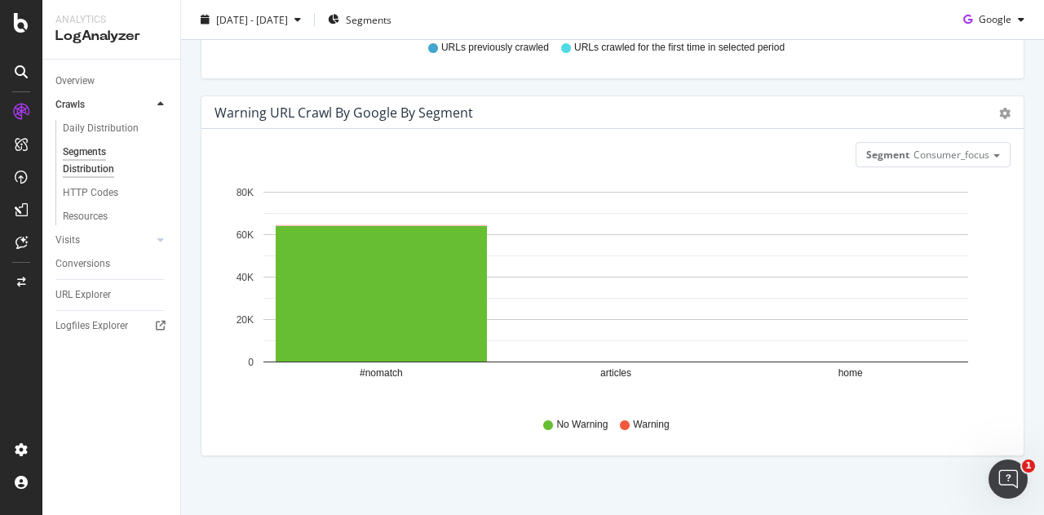
scroll to position [771, 0]
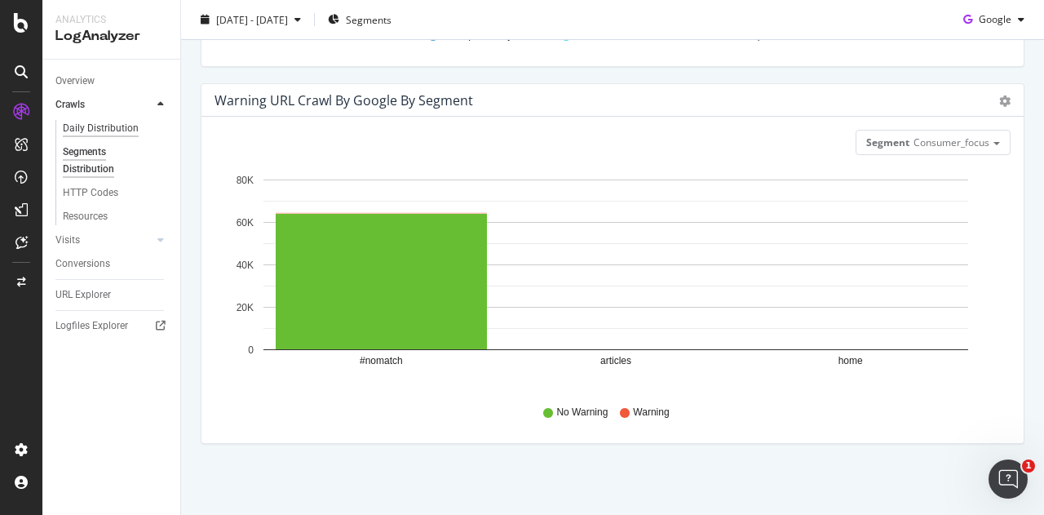
click at [87, 120] on div "Daily Distribution" at bounding box center [101, 128] width 76 height 17
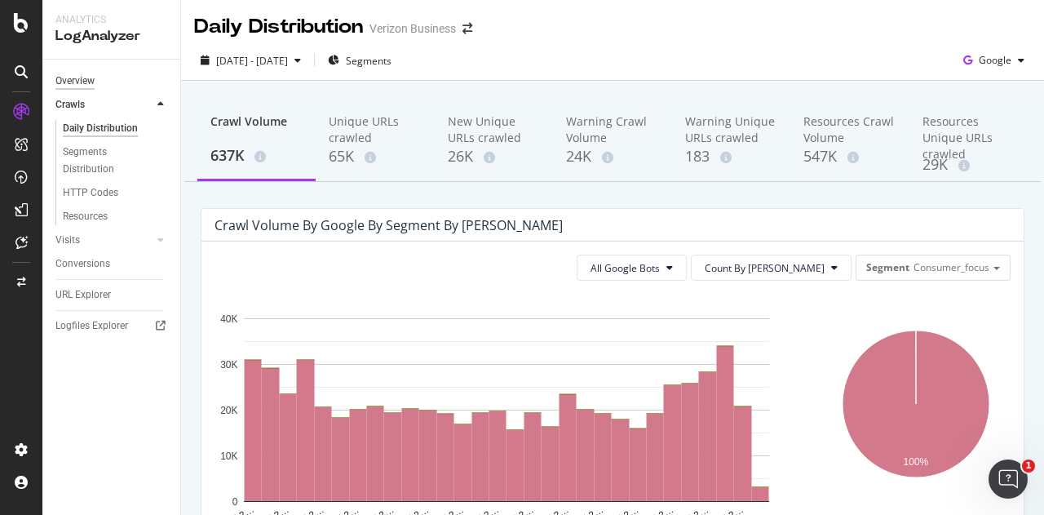
click at [91, 82] on div "Overview" at bounding box center [74, 81] width 39 height 17
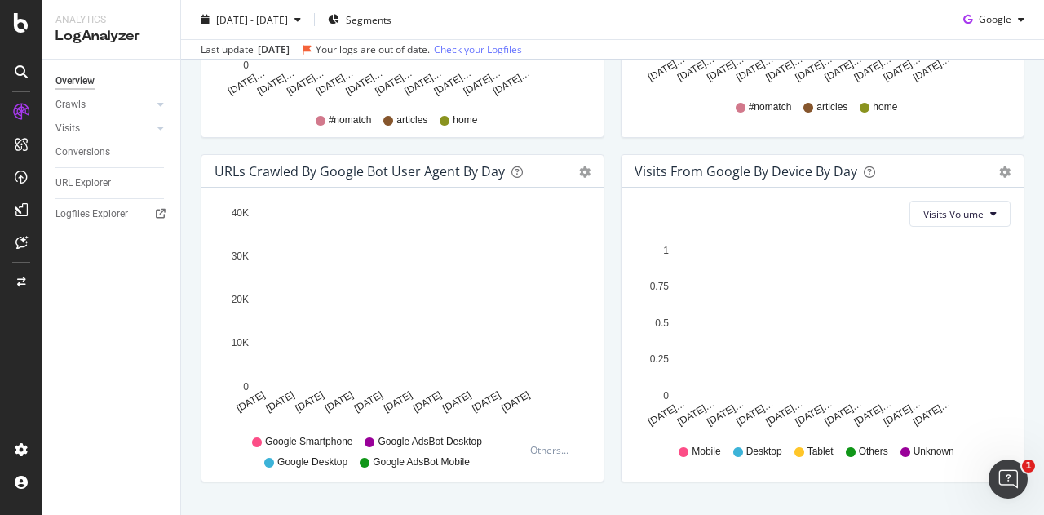
scroll to position [842, 0]
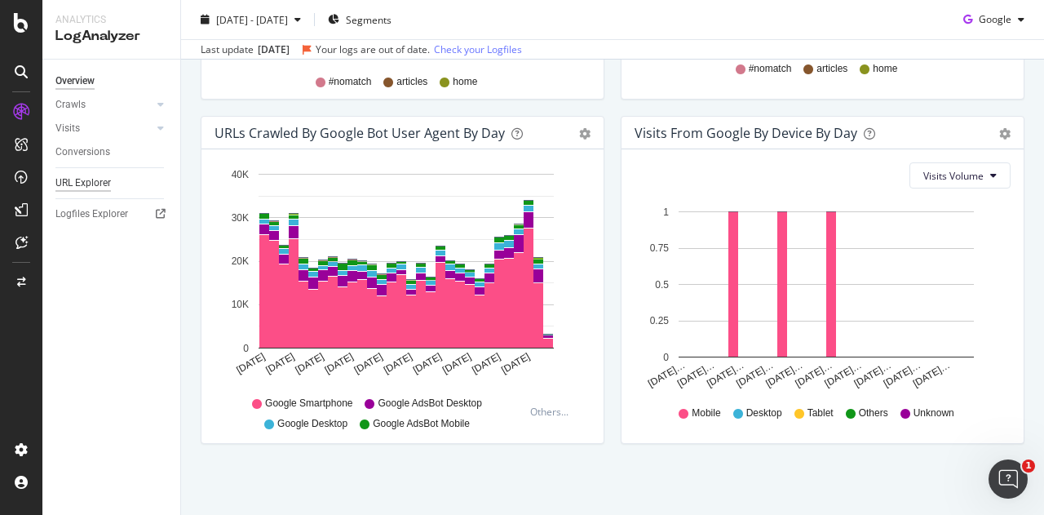
click at [86, 188] on div "URL Explorer" at bounding box center [82, 183] width 55 height 17
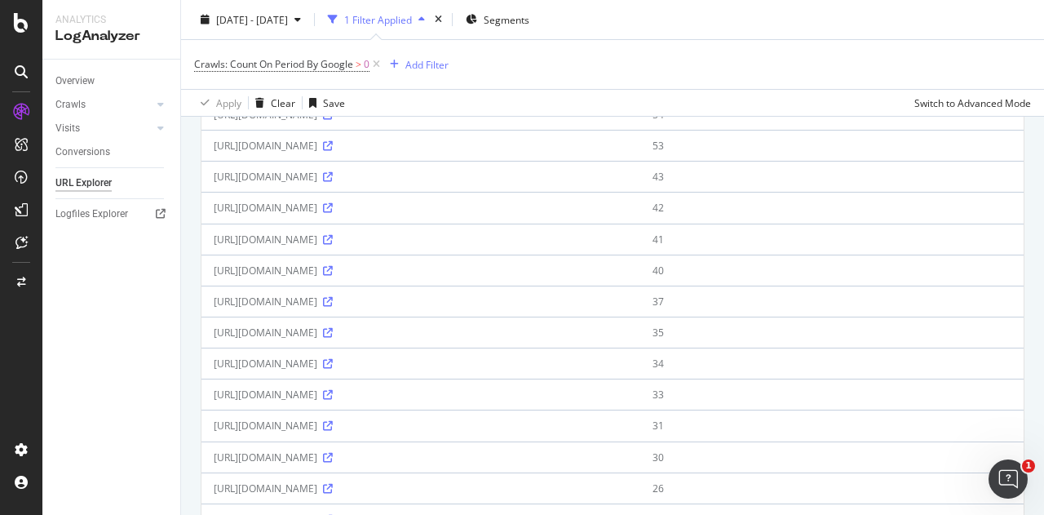
scroll to position [465, 0]
click at [62, 156] on div "Conversions" at bounding box center [82, 152] width 55 height 17
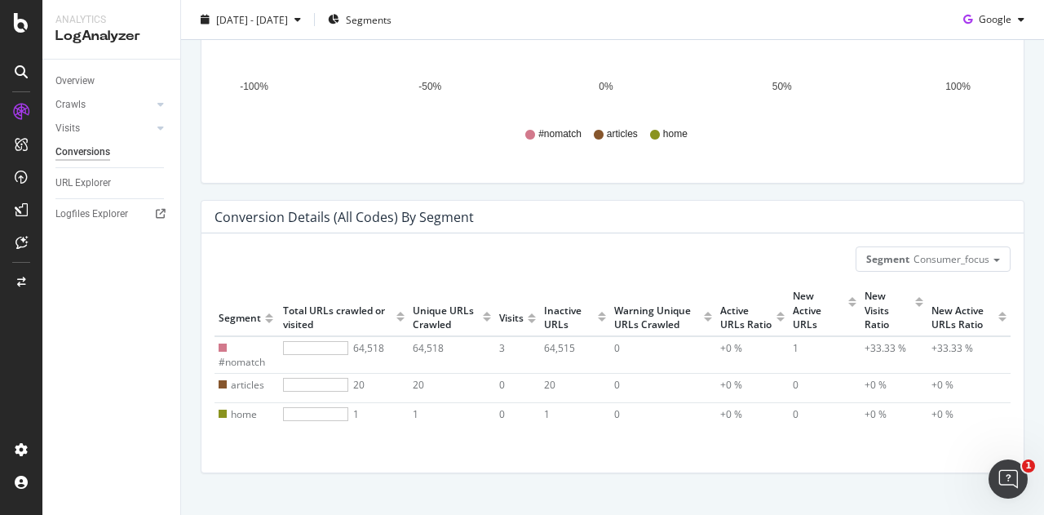
scroll to position [470, 0]
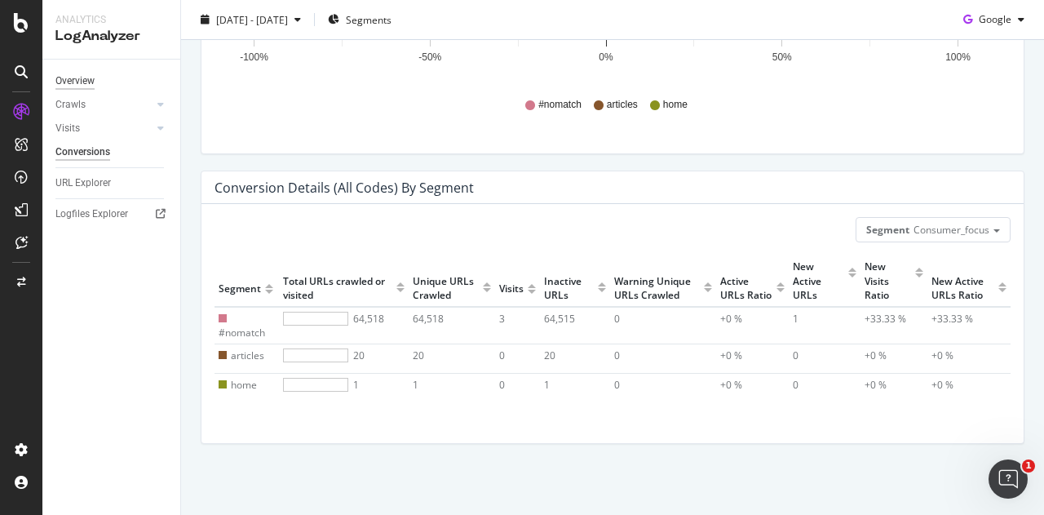
click at [75, 82] on div "Overview" at bounding box center [74, 81] width 39 height 17
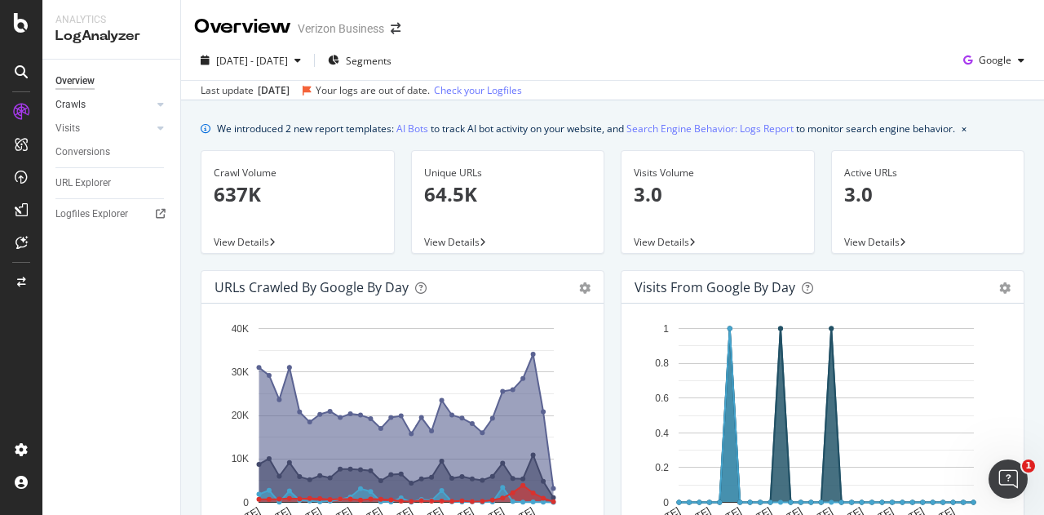
click at [132, 107] on link "Crawls" at bounding box center [103, 104] width 97 height 17
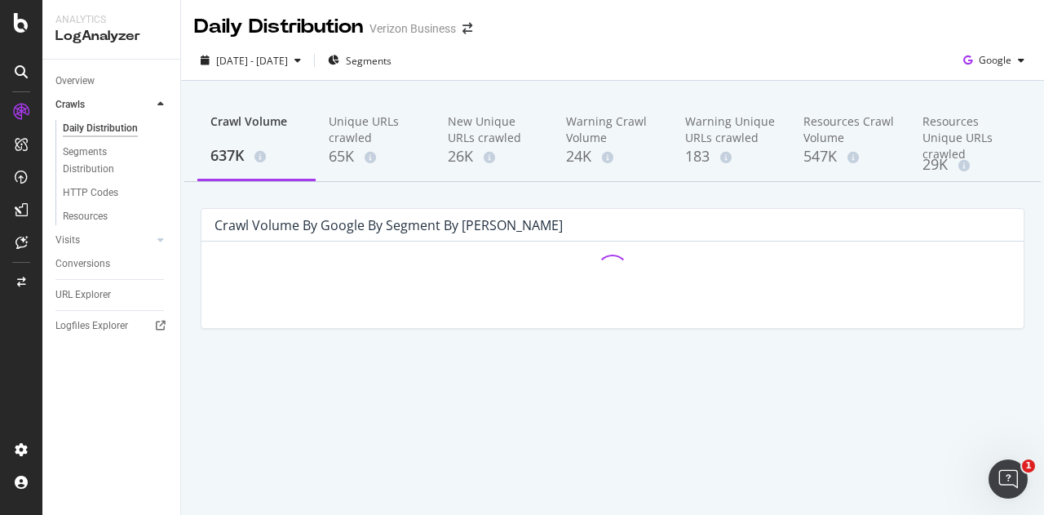
click at [97, 133] on div "Daily Distribution" at bounding box center [100, 128] width 75 height 17
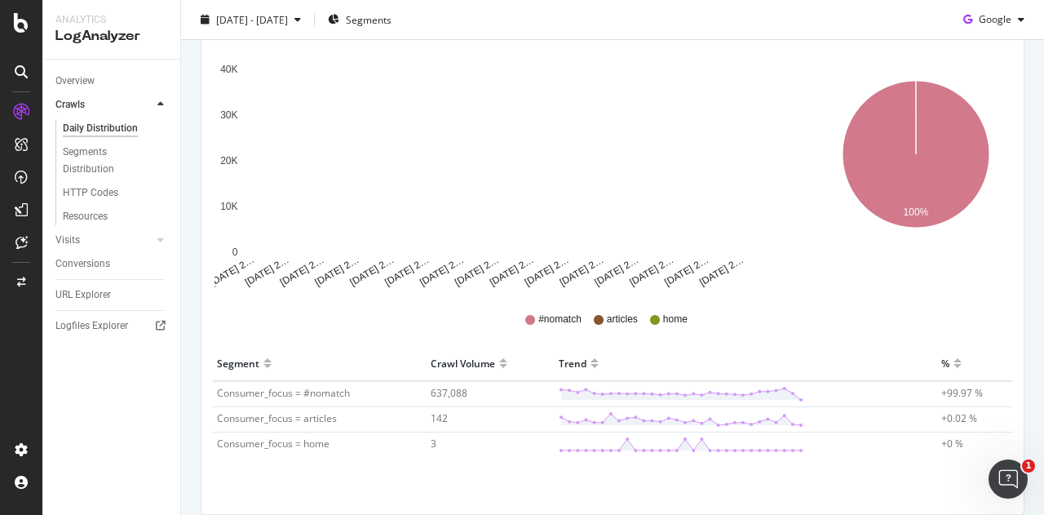
scroll to position [253, 0]
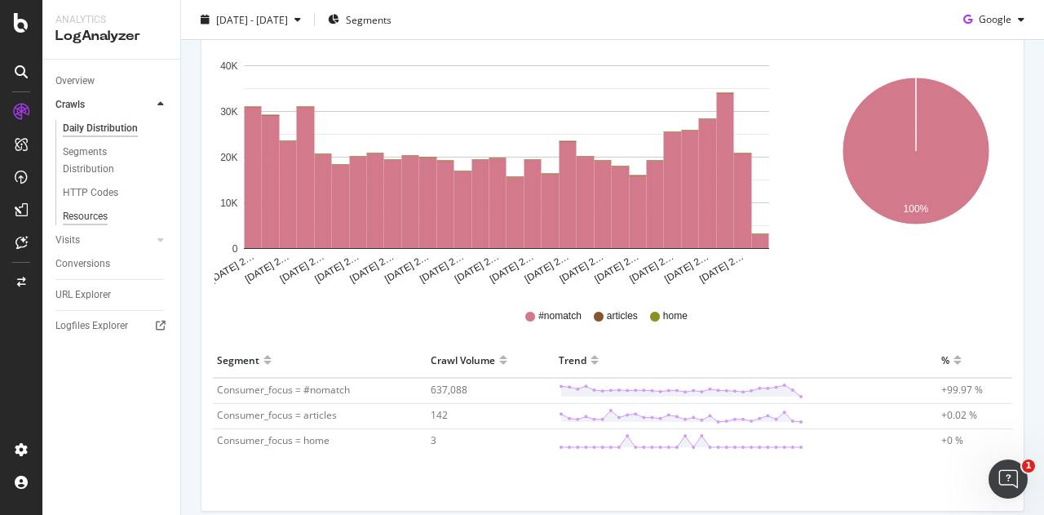
click at [93, 217] on div "Resources" at bounding box center [85, 216] width 45 height 17
